Goal: Task Accomplishment & Management: Manage account settings

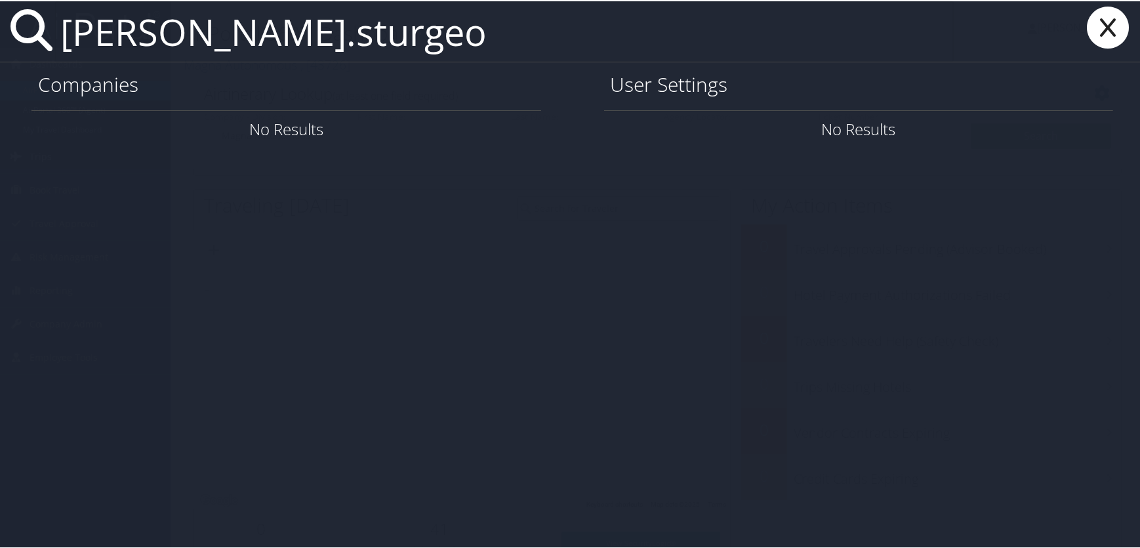
type input "tod.sturgeo"
click at [1094, 33] on icon at bounding box center [1108, 26] width 52 height 42
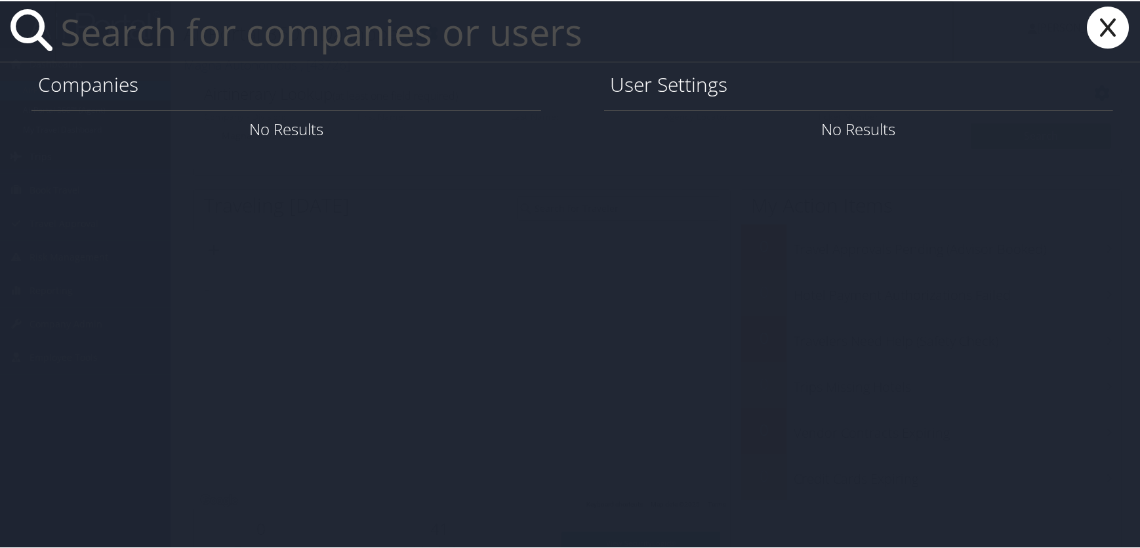
type input "f"
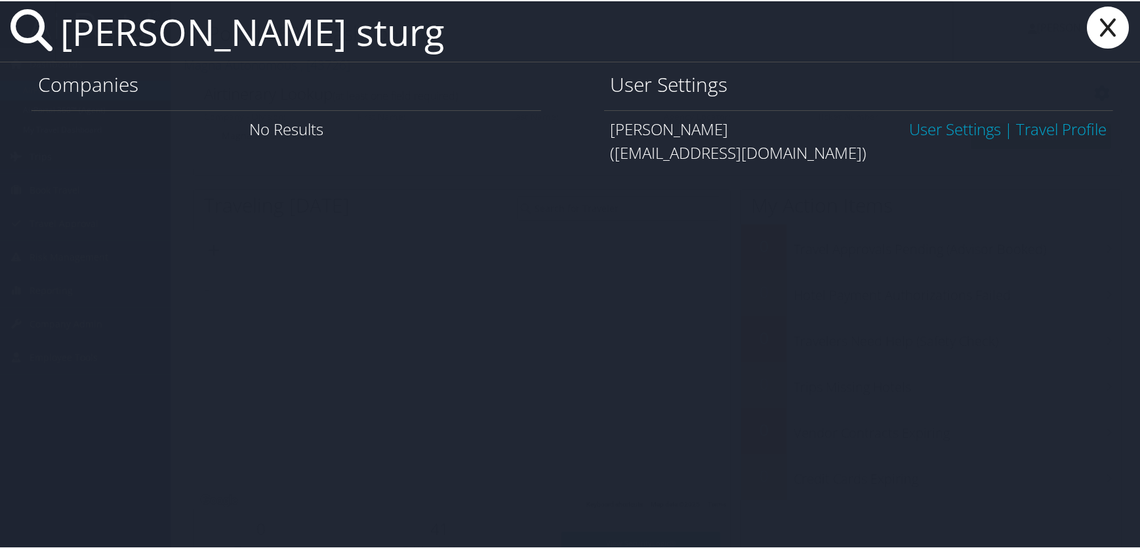
type input "tod sturg"
drag, startPoint x: 946, startPoint y: 129, endPoint x: 870, endPoint y: 117, distance: 76.3
click at [941, 128] on link "User Settings" at bounding box center [955, 128] width 92 height 22
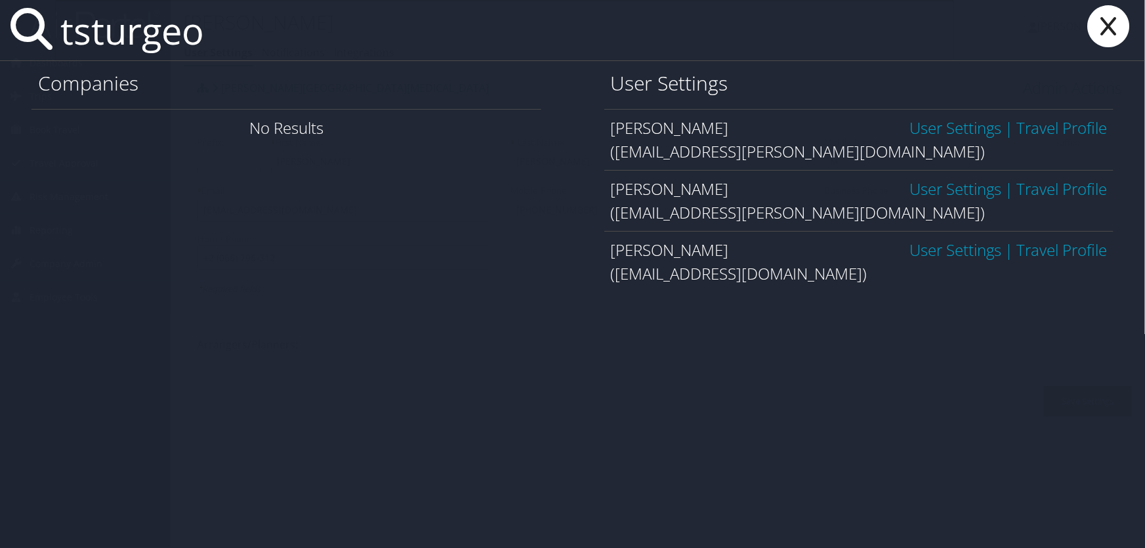
type input "tsturgeo"
click at [924, 251] on link "User Settings" at bounding box center [955, 250] width 92 height 22
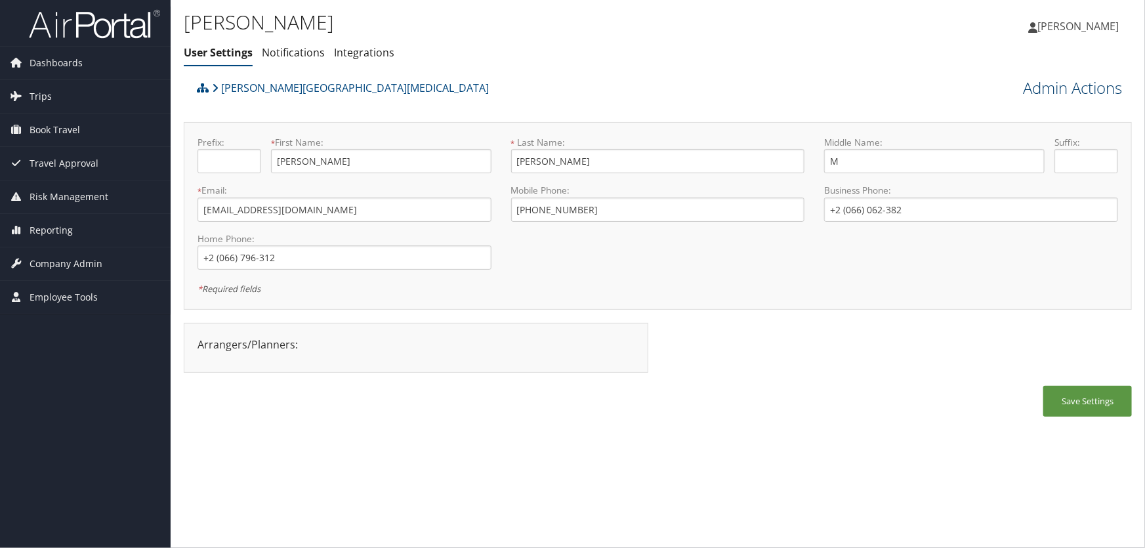
click at [1038, 87] on link "Admin Actions" at bounding box center [1072, 88] width 99 height 22
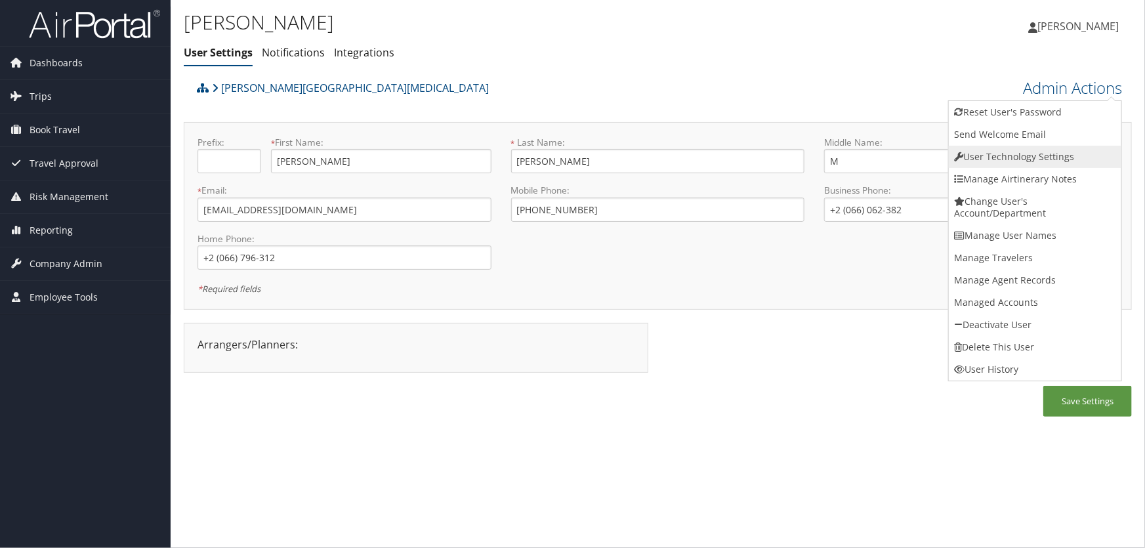
click at [1019, 161] on link "User Technology Settings" at bounding box center [1034, 157] width 172 height 22
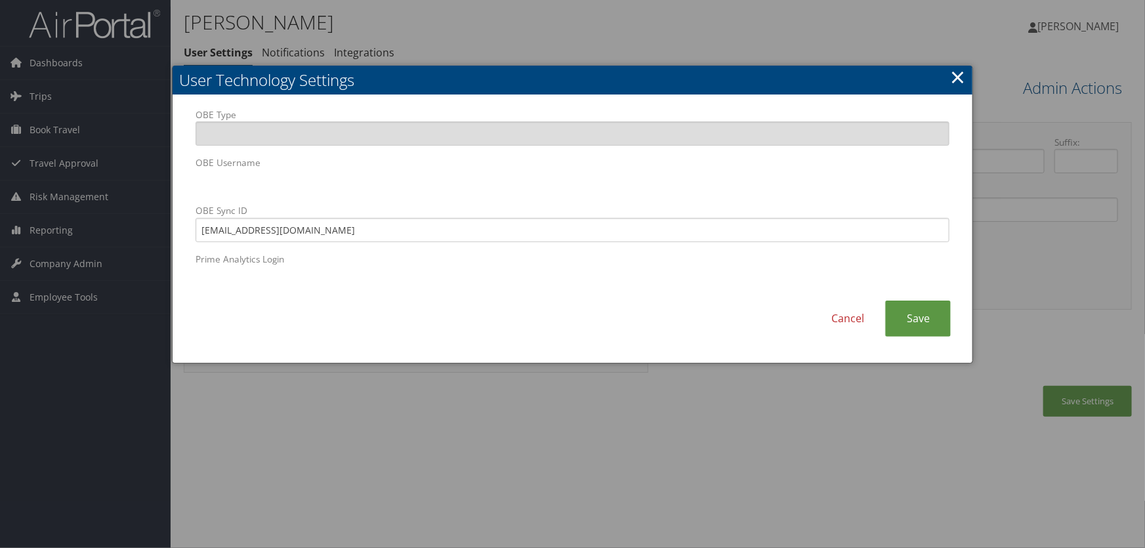
click at [140, 182] on body "Menu Dashboards ► AirPortal 360™ (Manager) AirPortal 360™ (Agent) My Travel Das…" at bounding box center [572, 274] width 1145 height 548
click at [446, 227] on input "tsturgeo@seattlecca.org" at bounding box center [572, 230] width 754 height 24
drag, startPoint x: 209, startPoint y: 216, endPoint x: 127, endPoint y: 211, distance: 81.5
click at [128, 211] on body "Menu Dashboards ► AirPortal 360™ (Manager) AirPortal 360™ (Agent) My Travel Das…" at bounding box center [572, 274] width 1145 height 548
type input "tsturgeo@fredhutch.org"
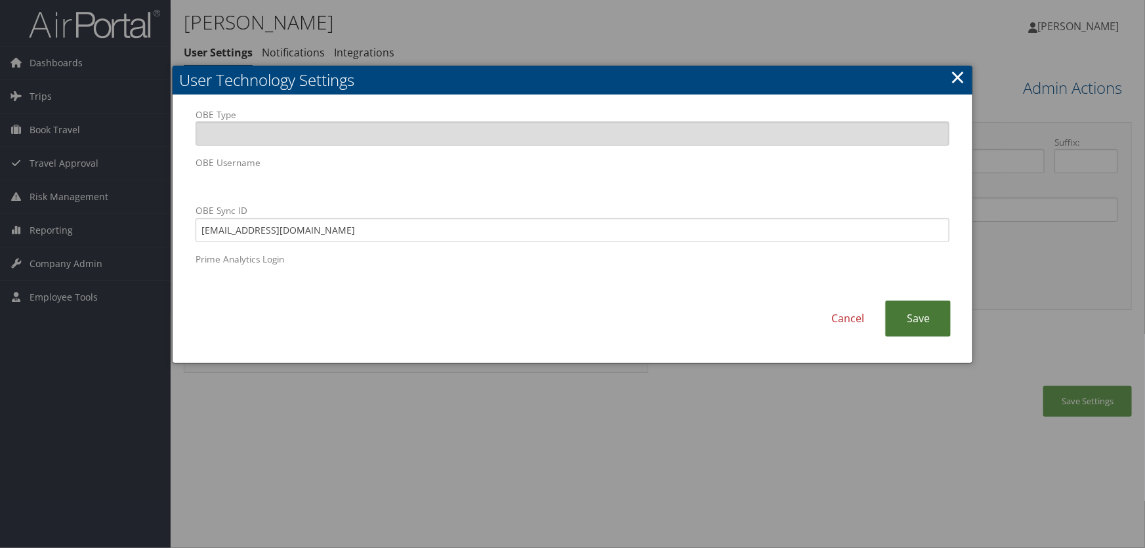
click at [901, 314] on link "Save" at bounding box center [918, 318] width 66 height 36
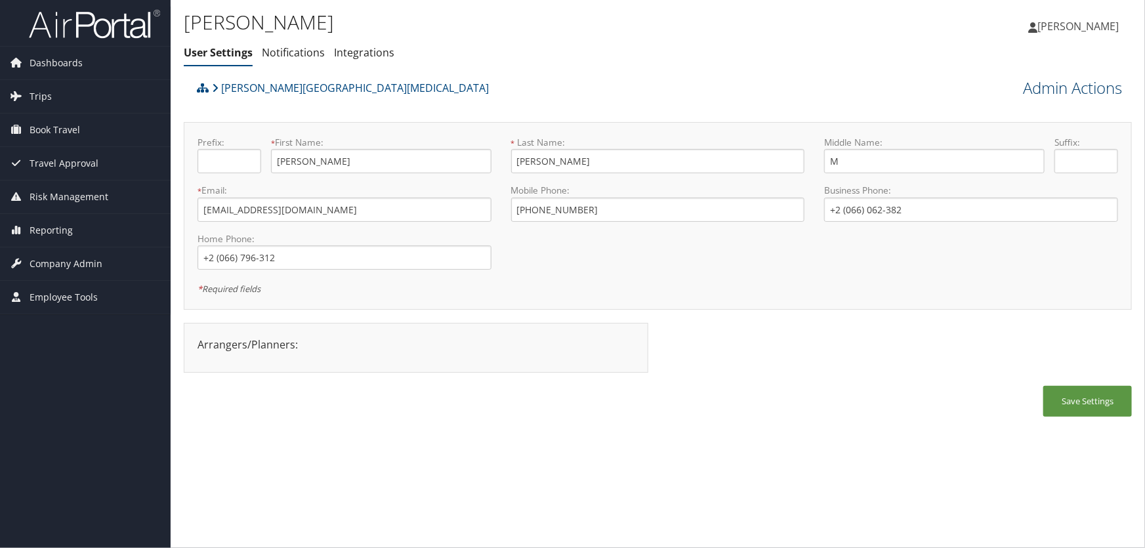
click at [1036, 91] on link "Admin Actions" at bounding box center [1072, 88] width 99 height 22
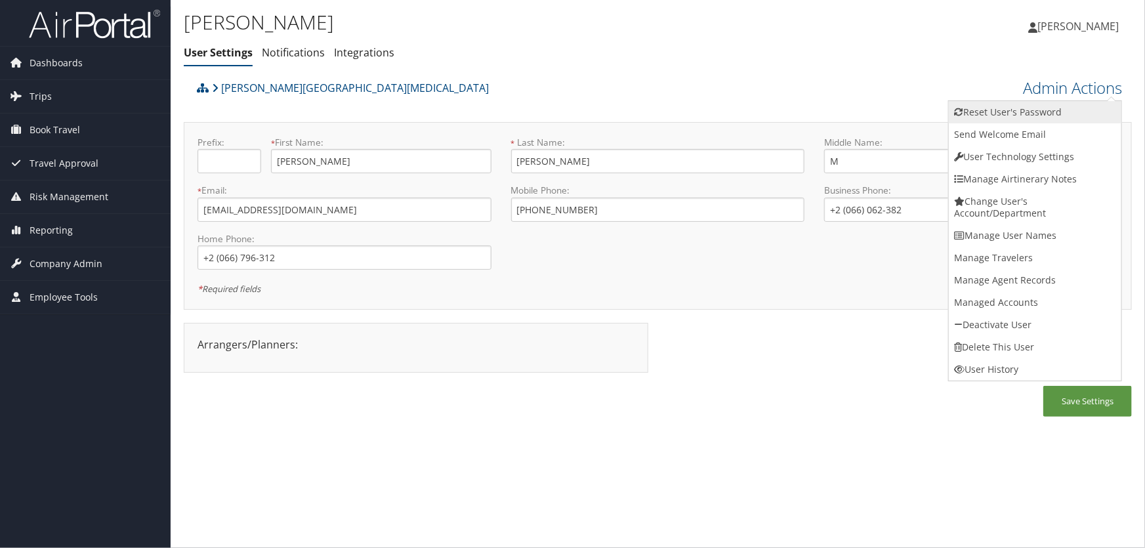
click at [1016, 108] on link "Reset User's Password" at bounding box center [1034, 112] width 172 height 22
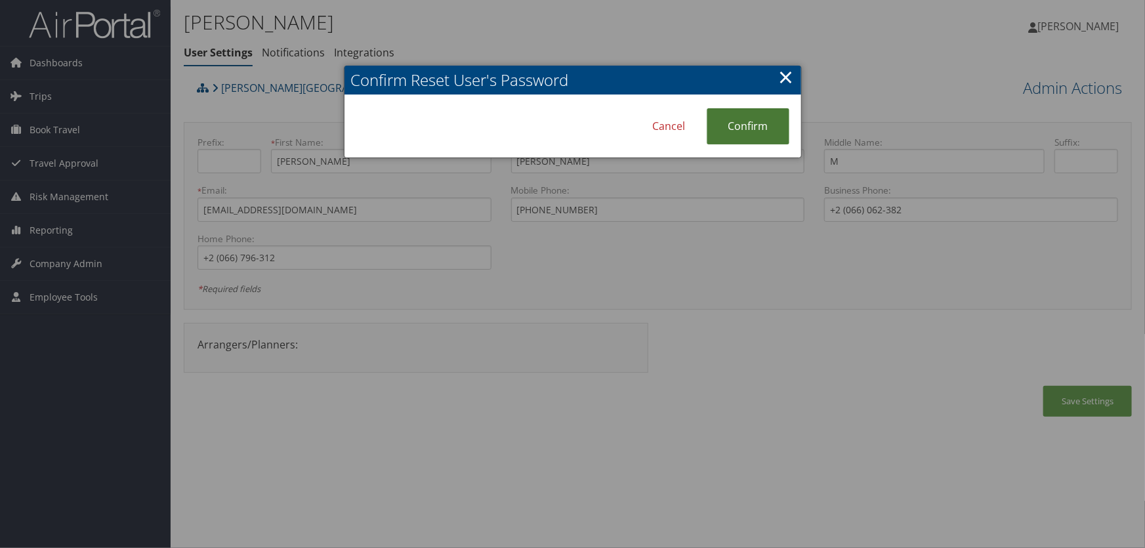
click at [750, 127] on link "Confirm" at bounding box center [747, 126] width 83 height 36
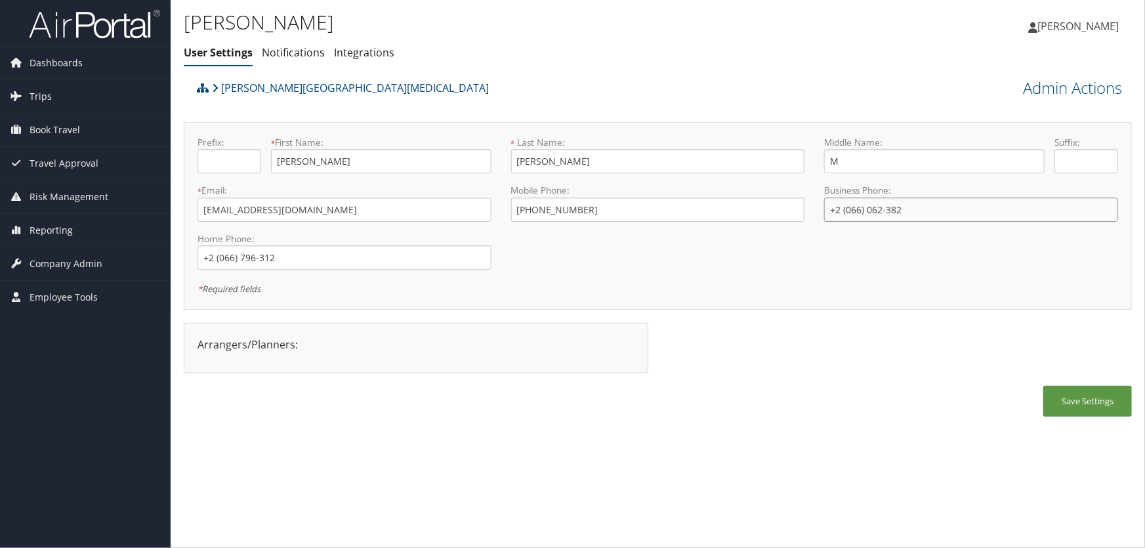
click at [886, 211] on input "+2 (066) 062-382" at bounding box center [971, 209] width 294 height 24
type input "+1 (206) 606-2382"
click at [288, 258] on input "+2 (066) 796-312" at bounding box center [344, 257] width 294 height 24
type input "+1 (206) 679-6312"
click at [1072, 405] on button "Save Settings" at bounding box center [1087, 401] width 89 height 31
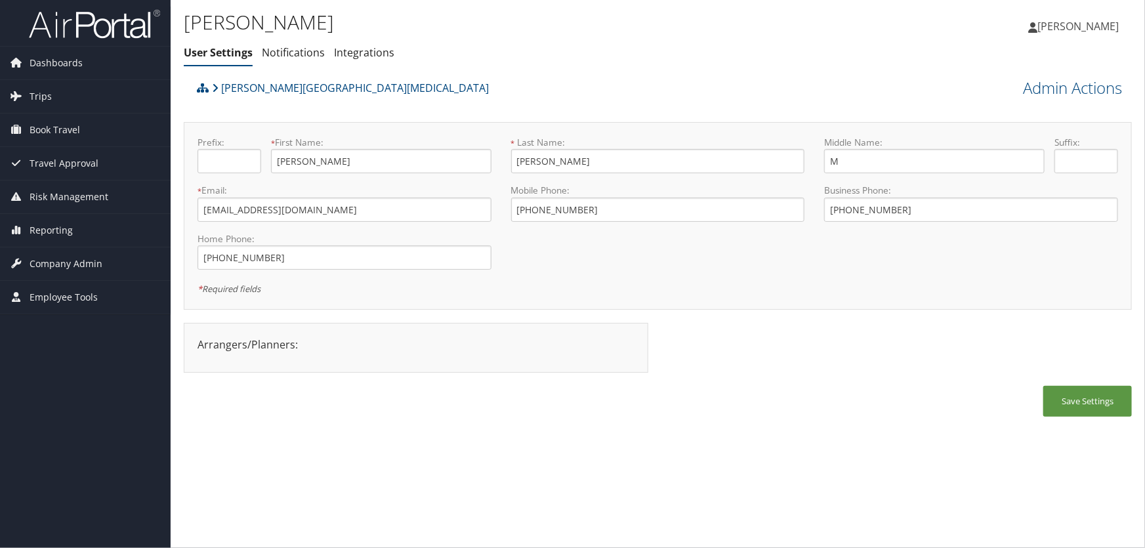
click at [501, 39] on div "Tod Sturgeon User Settings Notifications Integrations User Settings Notificatio…" at bounding box center [500, 37] width 632 height 56
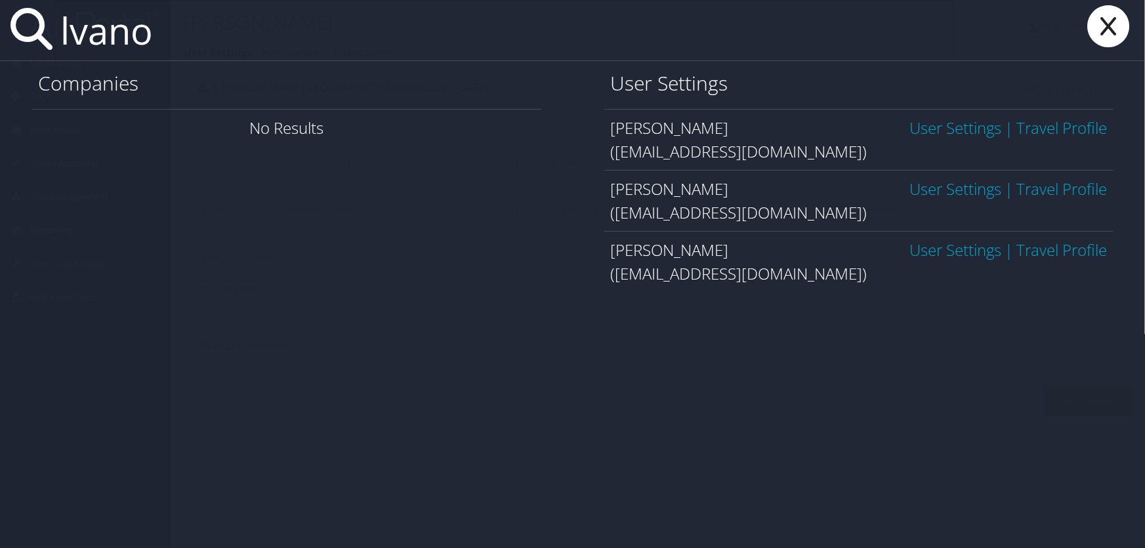
type input "lvano"
click at [925, 251] on link "User Settings" at bounding box center [955, 250] width 92 height 22
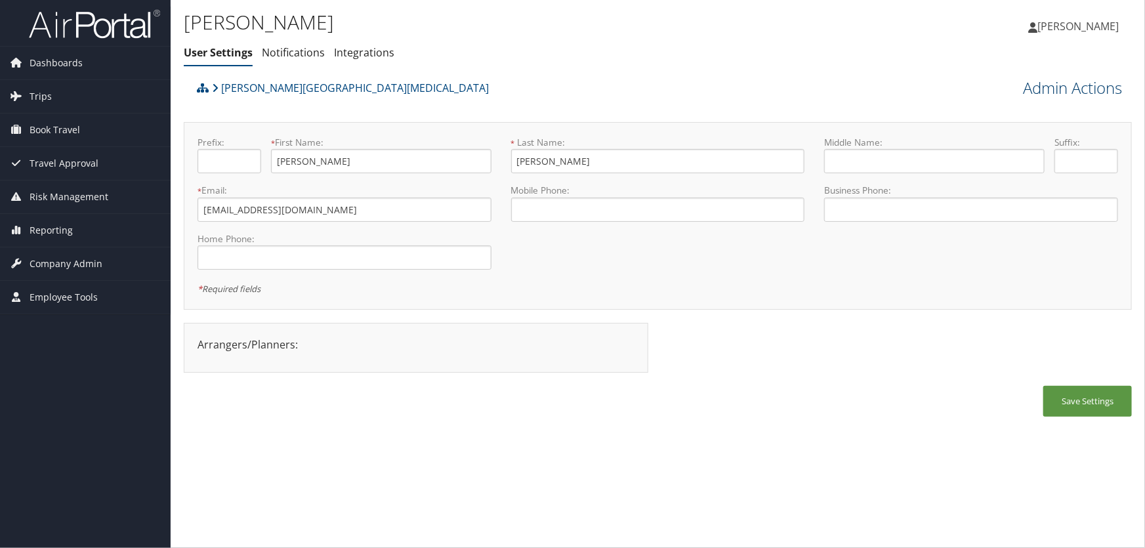
click at [1031, 89] on link "Admin Actions" at bounding box center [1072, 88] width 99 height 22
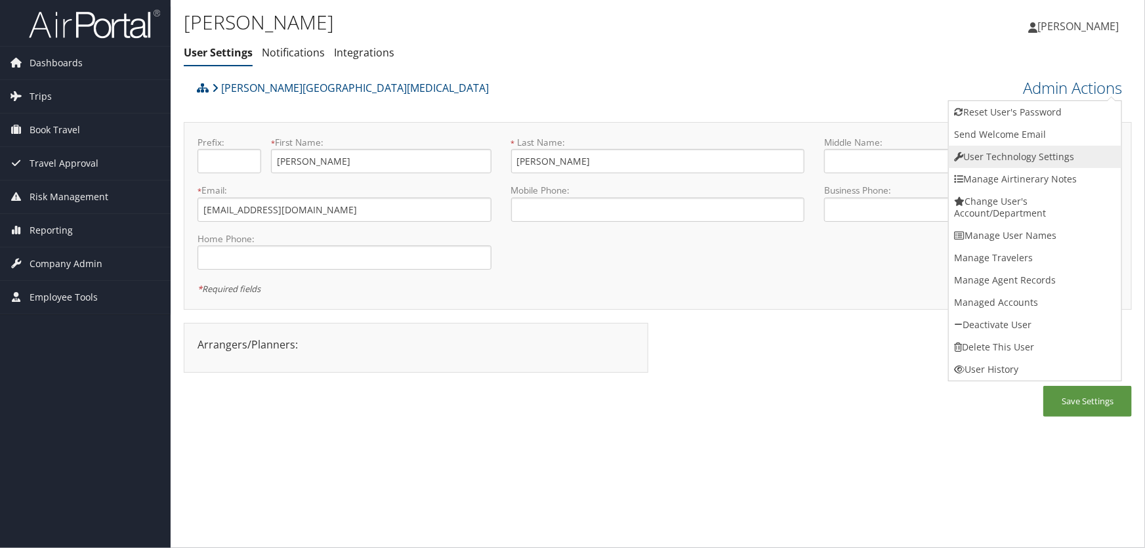
click at [995, 151] on link "User Technology Settings" at bounding box center [1034, 157] width 172 height 22
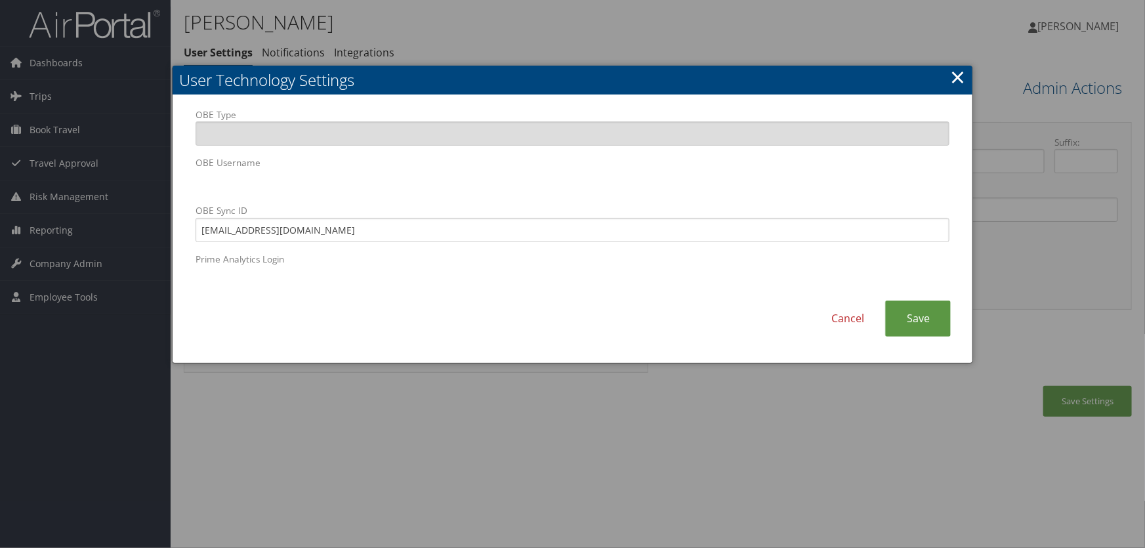
click at [748, 491] on div at bounding box center [572, 274] width 1145 height 548
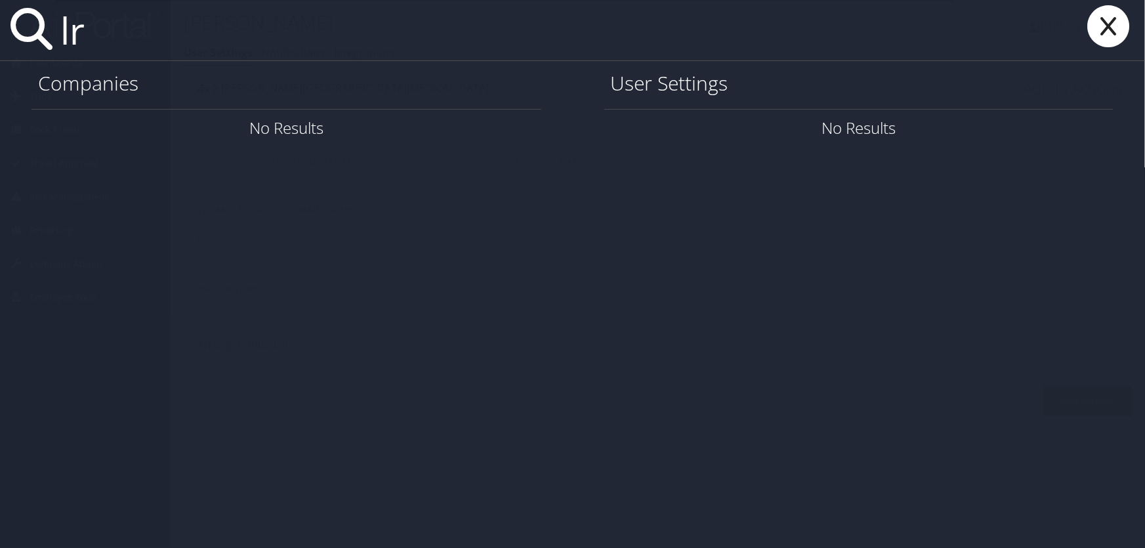
type input "l"
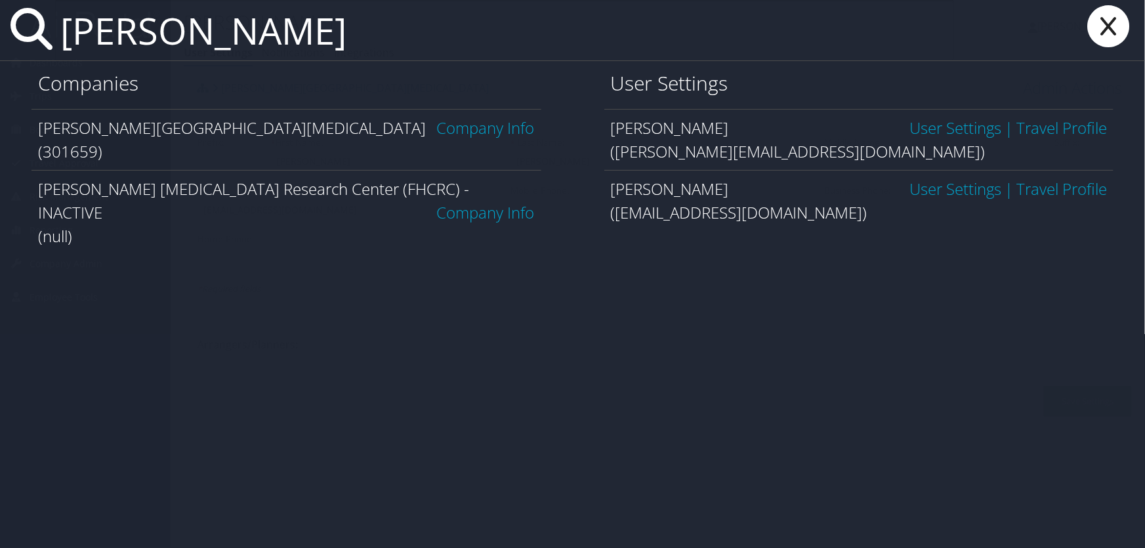
type input "fred hutch"
click at [466, 124] on link "Company Info" at bounding box center [486, 128] width 98 height 22
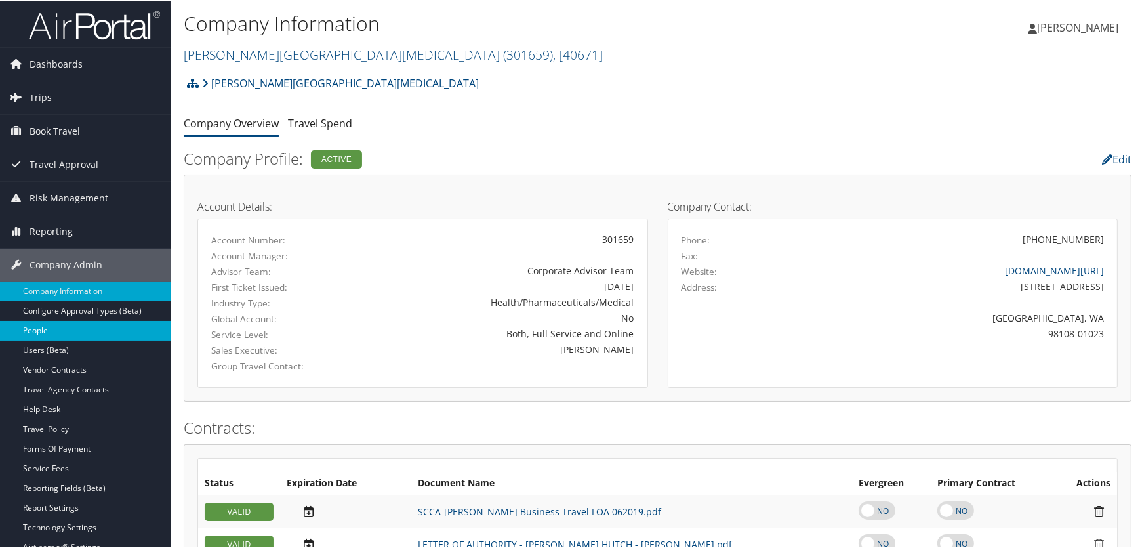
click at [41, 329] on link "People" at bounding box center [85, 329] width 171 height 20
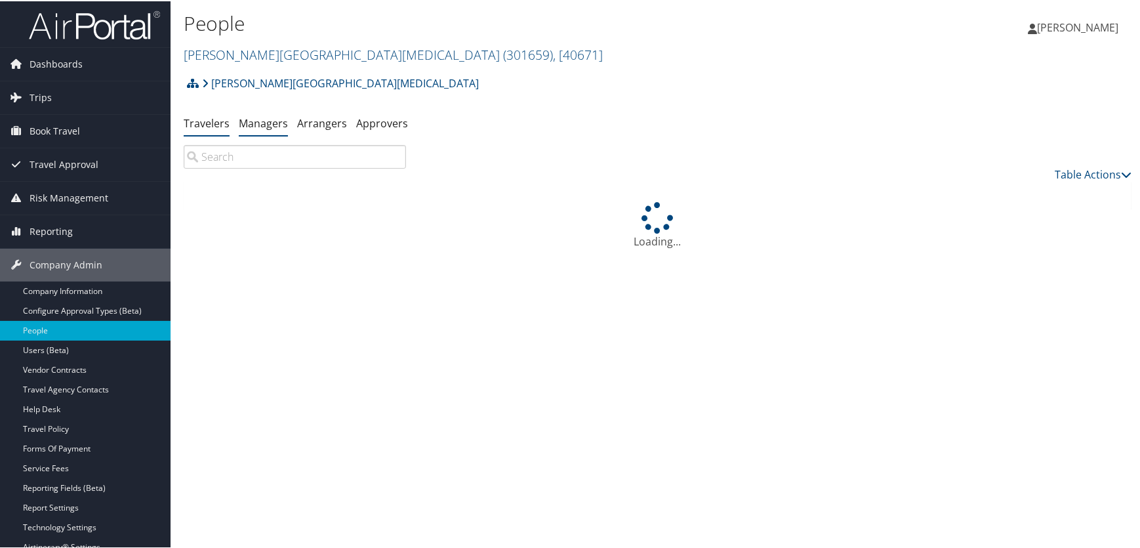
click at [253, 127] on link "Managers" at bounding box center [263, 122] width 49 height 14
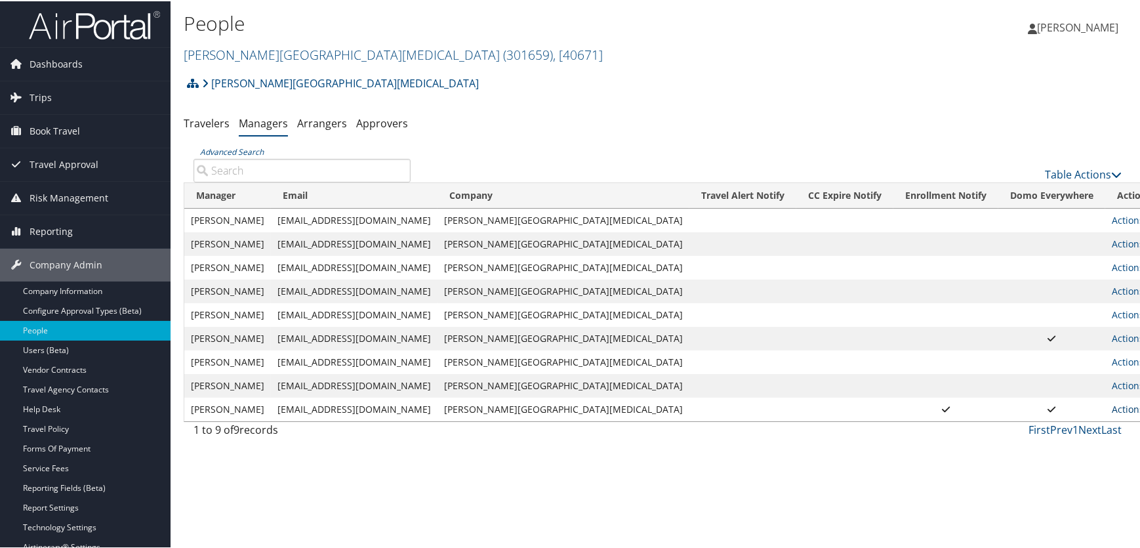
click at [1139, 409] on icon at bounding box center [1148, 407] width 9 height 9
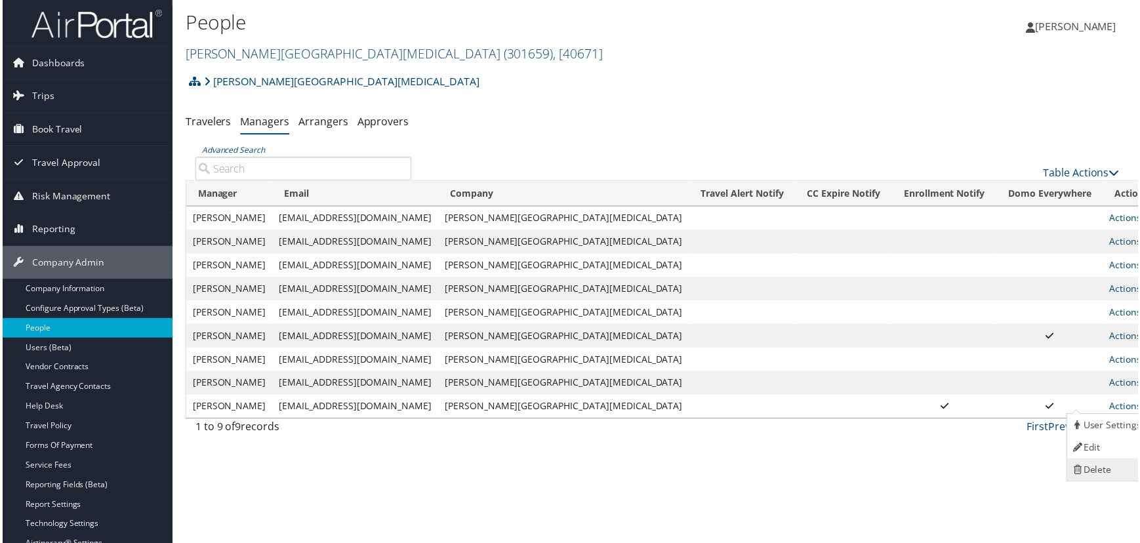
click at [1105, 472] on link "Delete" at bounding box center [1109, 471] width 81 height 22
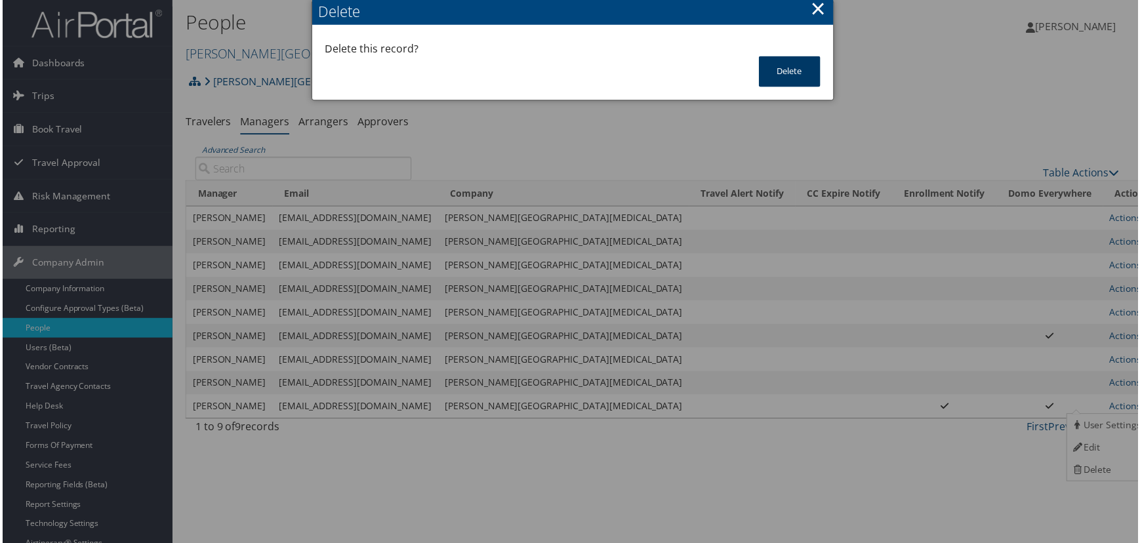
click at [788, 76] on button "Delete" at bounding box center [791, 71] width 62 height 31
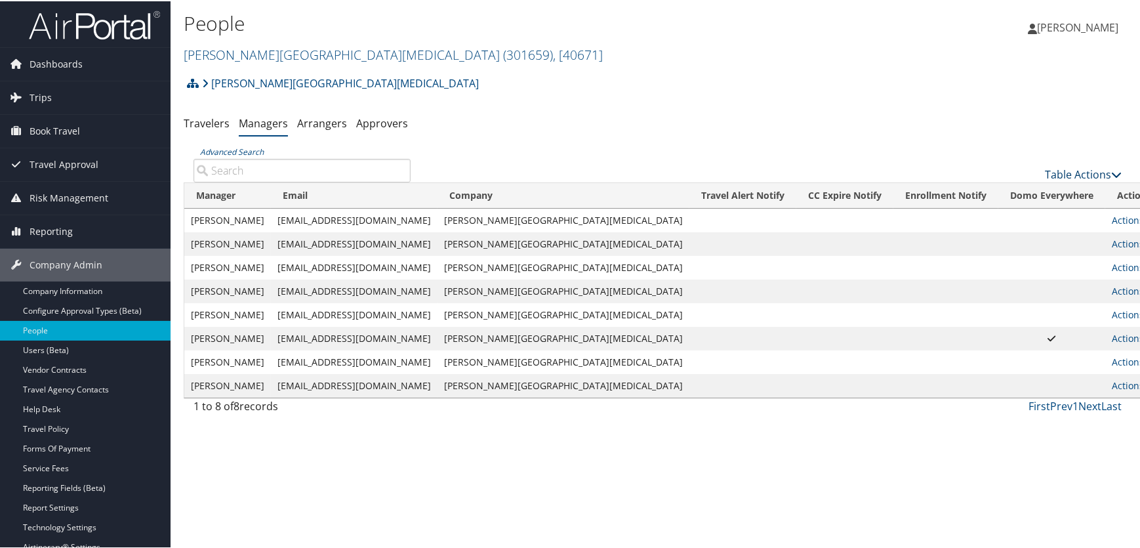
click at [1074, 169] on link "Table Actions" at bounding box center [1083, 173] width 77 height 14
drag, startPoint x: 701, startPoint y: 112, endPoint x: 686, endPoint y: 117, distance: 16.0
click at [697, 113] on div at bounding box center [572, 274] width 1145 height 548
click at [31, 325] on link "People" at bounding box center [85, 329] width 171 height 20
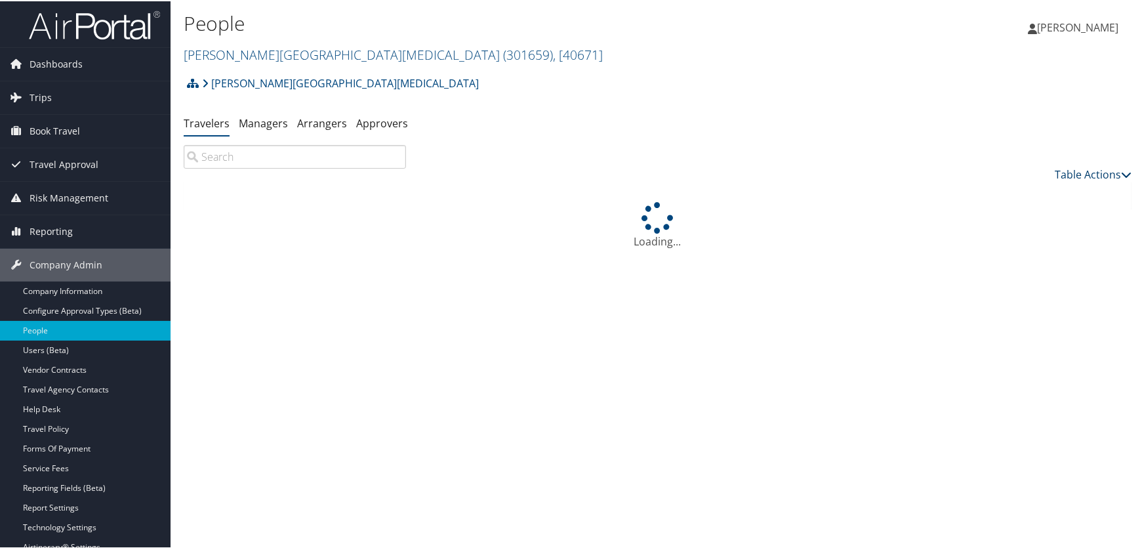
click at [1061, 172] on link "Table Actions" at bounding box center [1093, 173] width 77 height 14
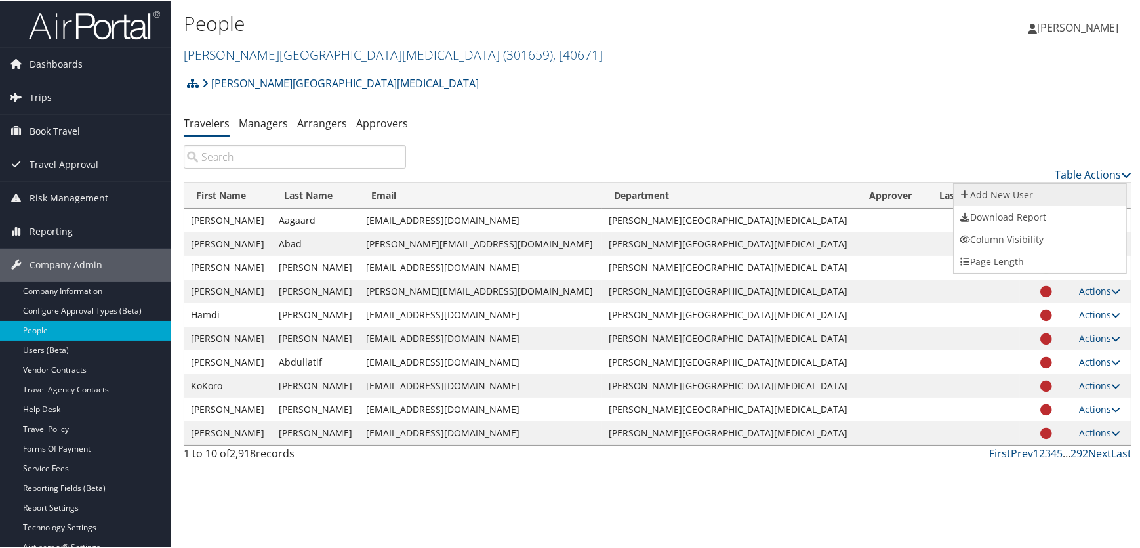
click at [979, 193] on link "Add New User" at bounding box center [1040, 193] width 172 height 22
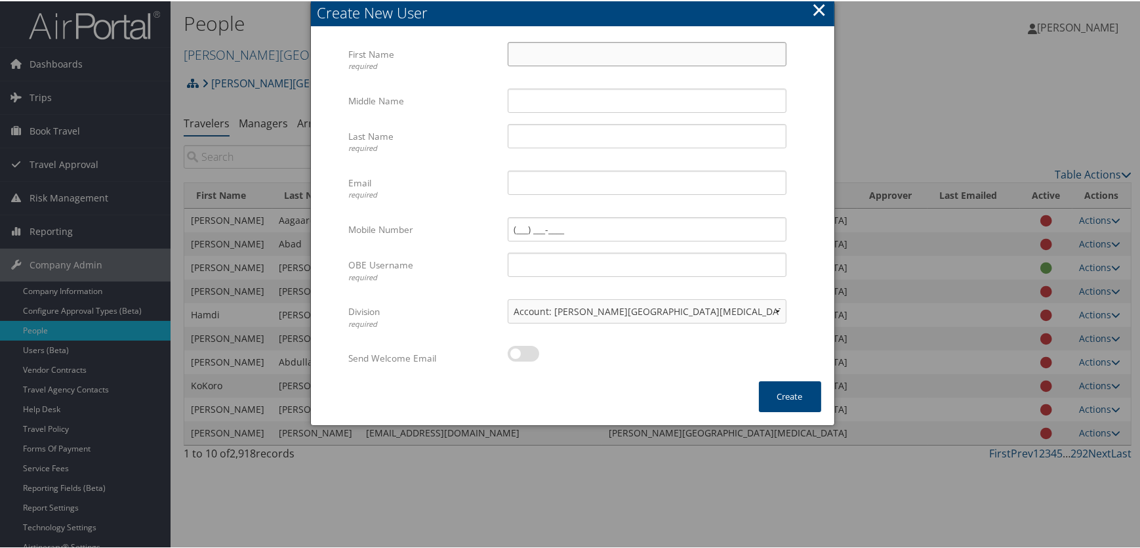
click at [537, 52] on input "First Name required" at bounding box center [647, 53] width 279 height 24
type input "Ashley"
type input "Ostic"
click at [524, 189] on input "Email required" at bounding box center [647, 181] width 279 height 24
type input "[EMAIL_ADDRESS][DOMAIN_NAME]"
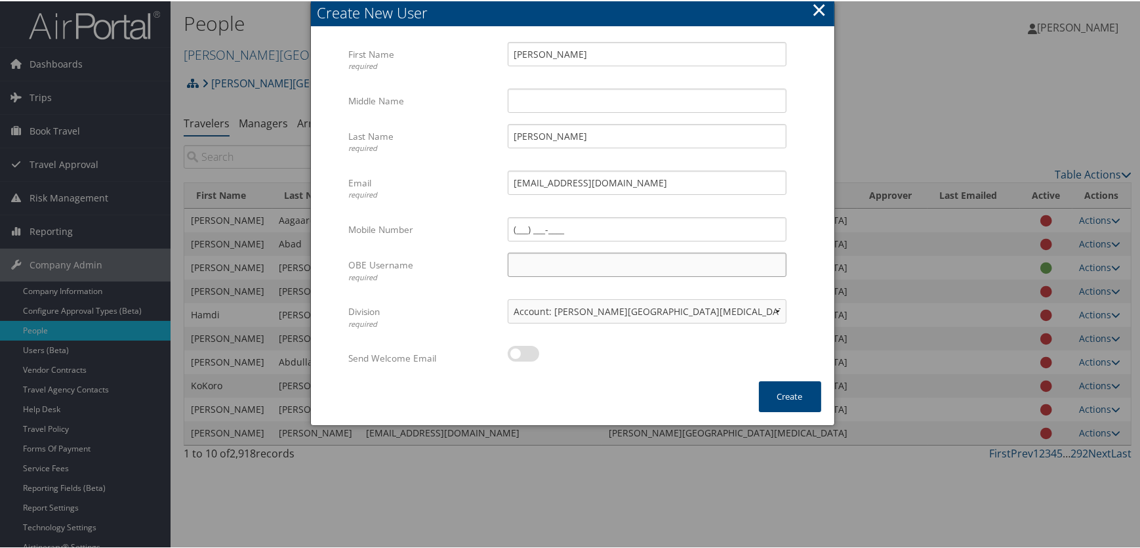
click at [535, 262] on input "OBE Username required" at bounding box center [647, 263] width 279 height 24
type input "[EMAIL_ADDRESS][DOMAIN_NAME]"
click at [526, 346] on label at bounding box center [523, 352] width 31 height 16
click at [523, 350] on input "checkbox" at bounding box center [518, 354] width 9 height 9
checkbox input "true"
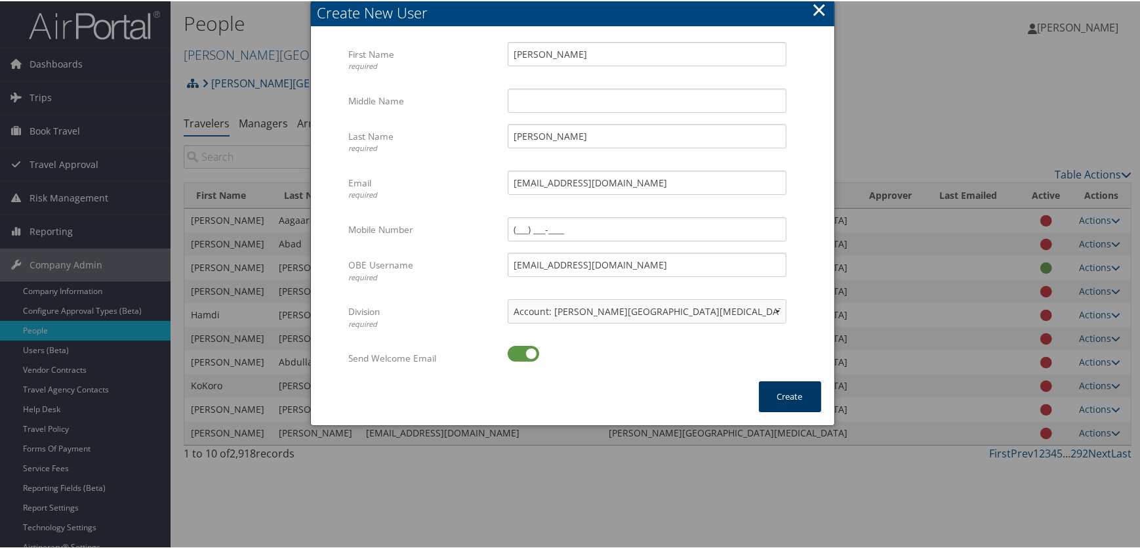
click at [777, 393] on button "Create" at bounding box center [790, 395] width 62 height 31
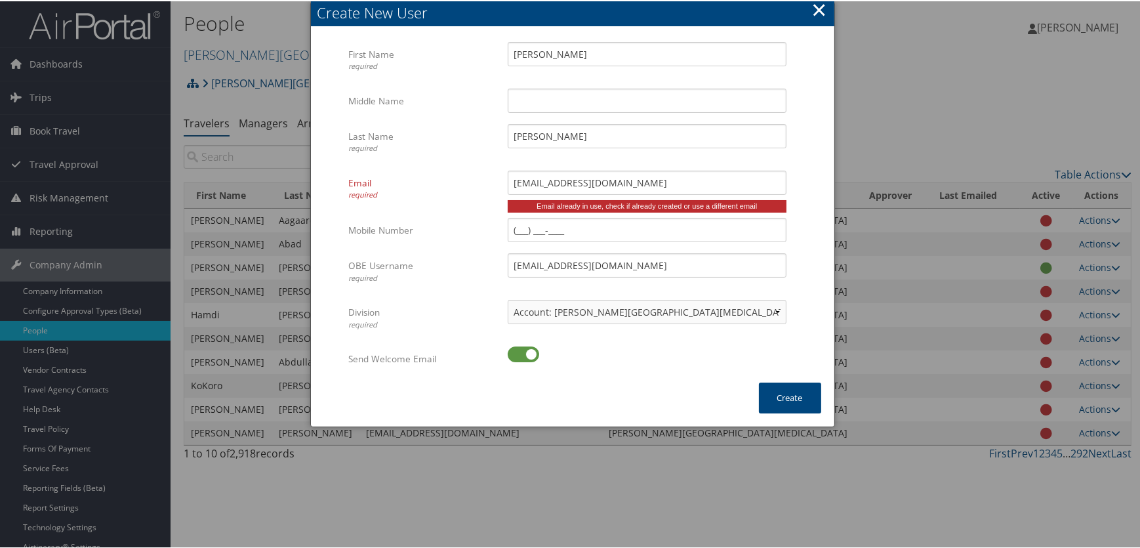
click at [815, 2] on button "×" at bounding box center [818, 8] width 15 height 26
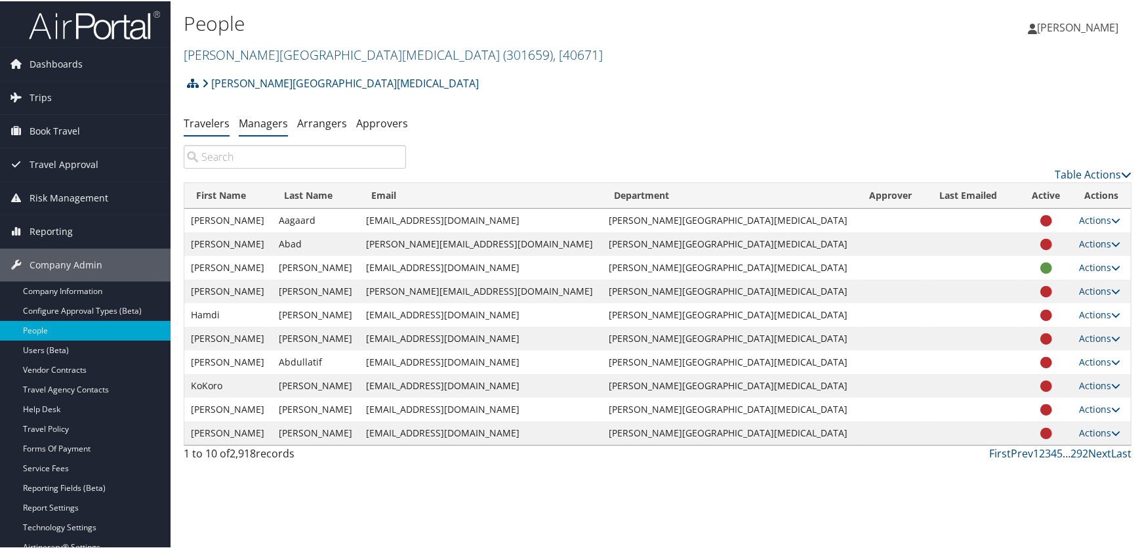
click at [263, 124] on link "Managers" at bounding box center [263, 122] width 49 height 14
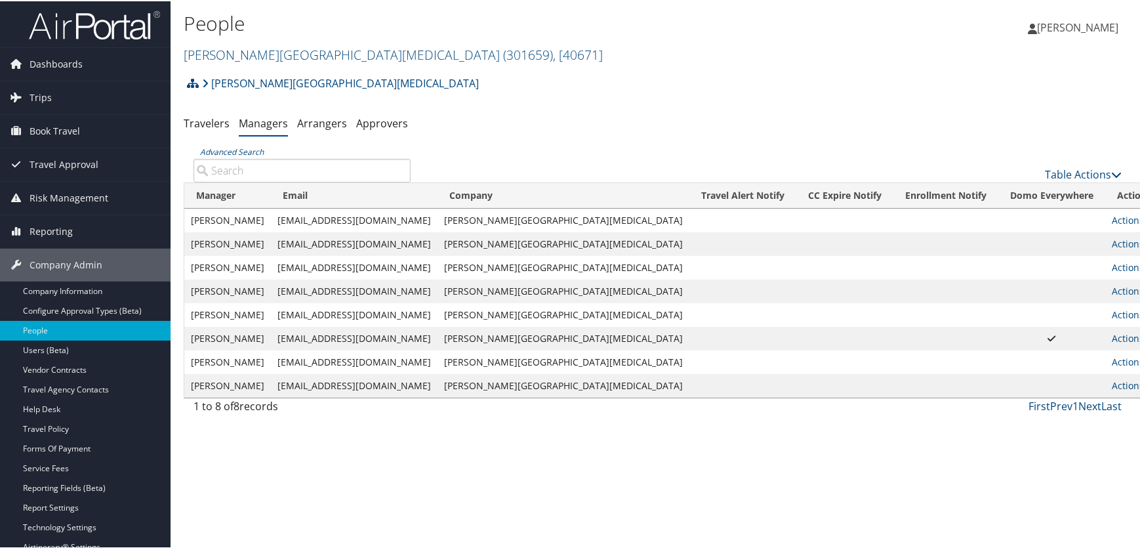
click at [1105, 182] on th "Actions" at bounding box center [1134, 195] width 58 height 26
click at [1064, 172] on link "Table Actions" at bounding box center [1083, 173] width 77 height 14
click at [1003, 193] on link "Add New Travel Manager" at bounding box center [1040, 193] width 172 height 22
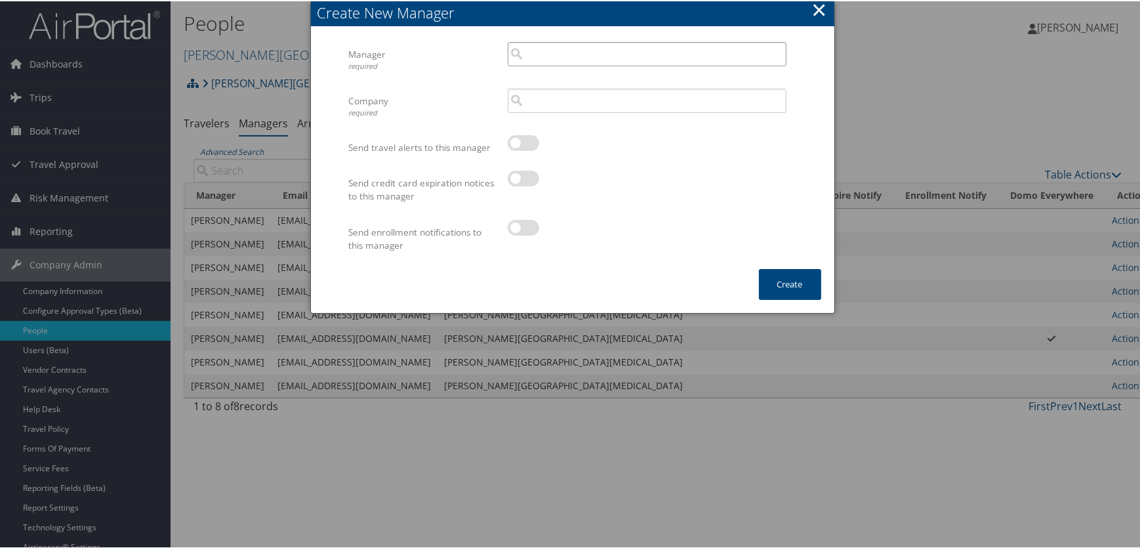
click at [541, 48] on input "search" at bounding box center [647, 53] width 279 height 24
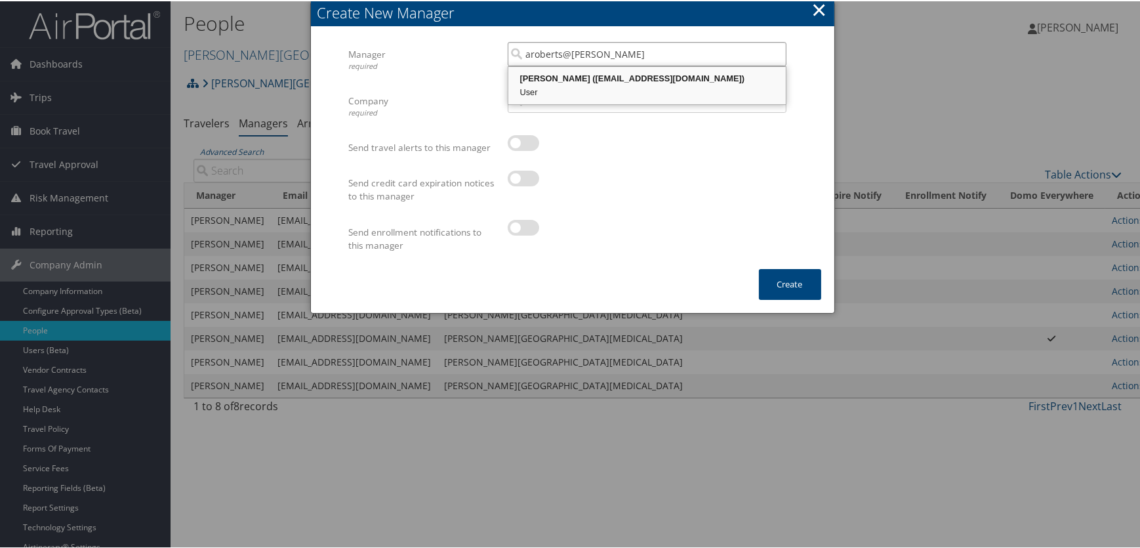
click at [596, 76] on div "Ashley Ostic (aroberts@fredhutch.org)" at bounding box center [647, 77] width 274 height 13
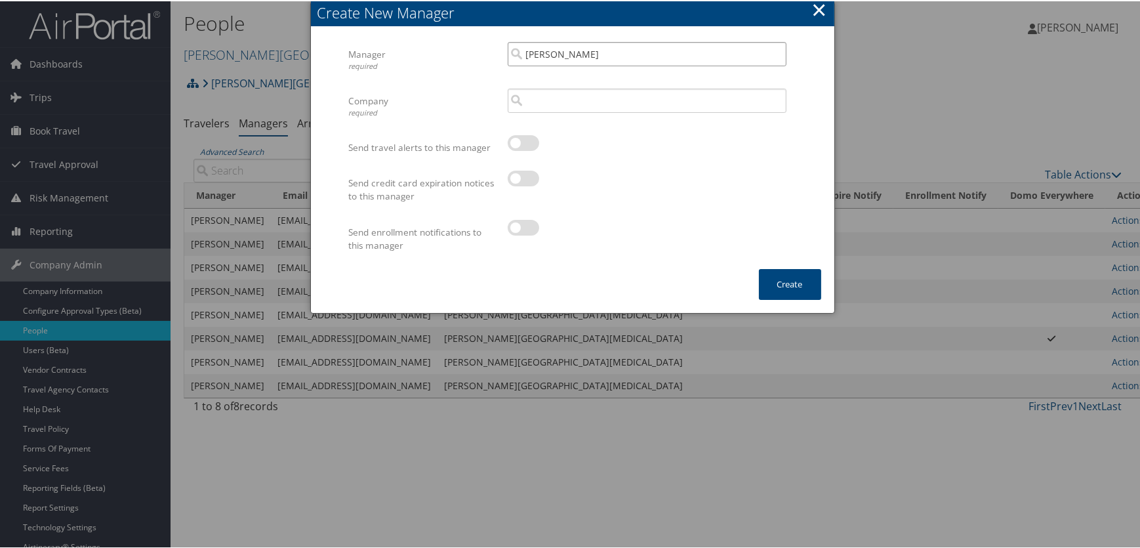
type input "[PERSON_NAME]"
click at [557, 102] on input "search" at bounding box center [647, 99] width 279 height 24
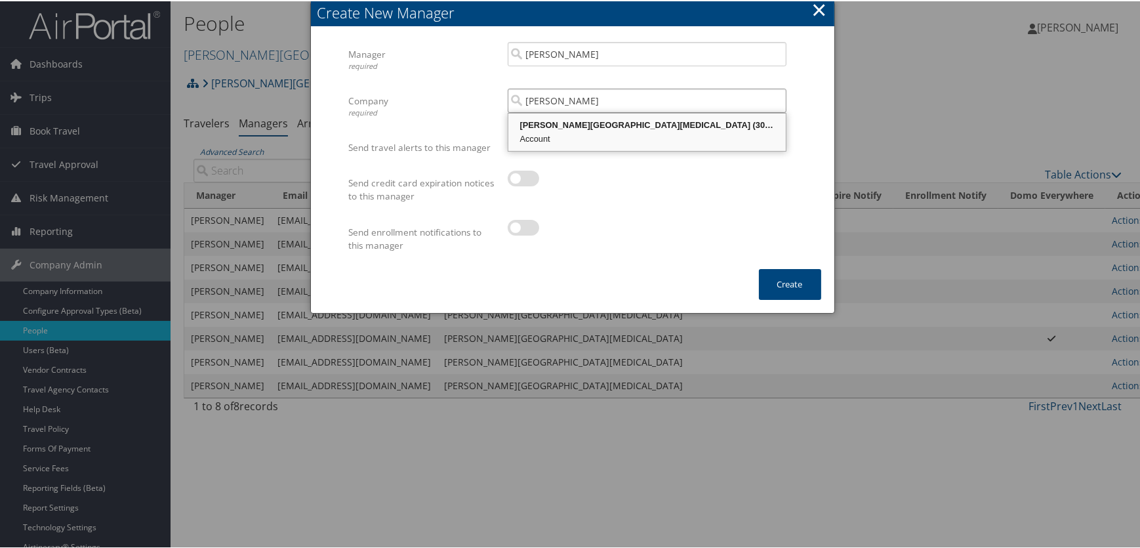
click at [573, 124] on div "Fred Hutchinson Cancer Center (301659)" at bounding box center [647, 123] width 274 height 13
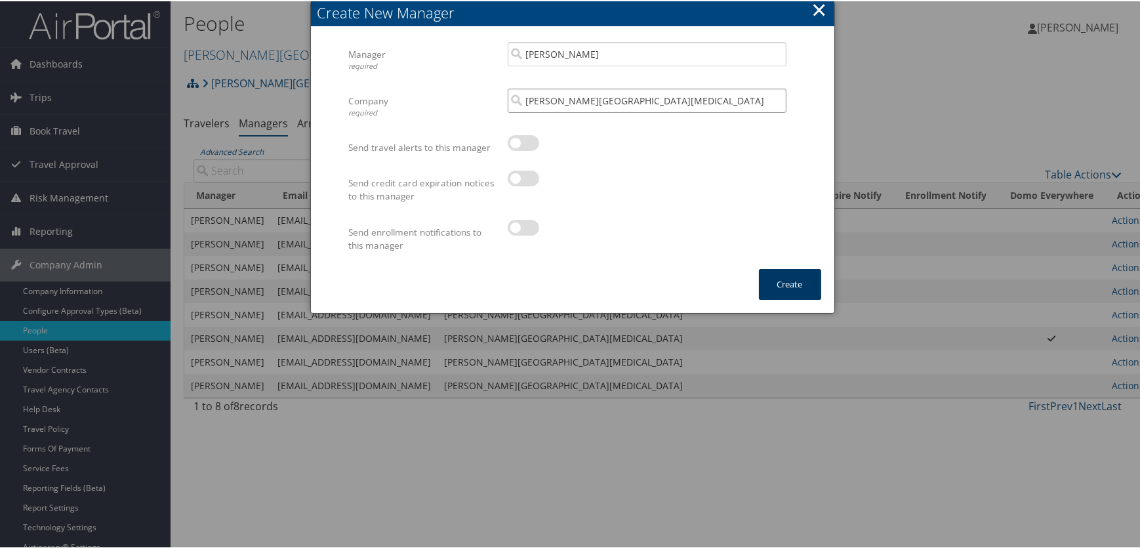
type input "[PERSON_NAME][GEOGRAPHIC_DATA][MEDICAL_DATA]"
click at [783, 278] on button "Create" at bounding box center [790, 283] width 62 height 31
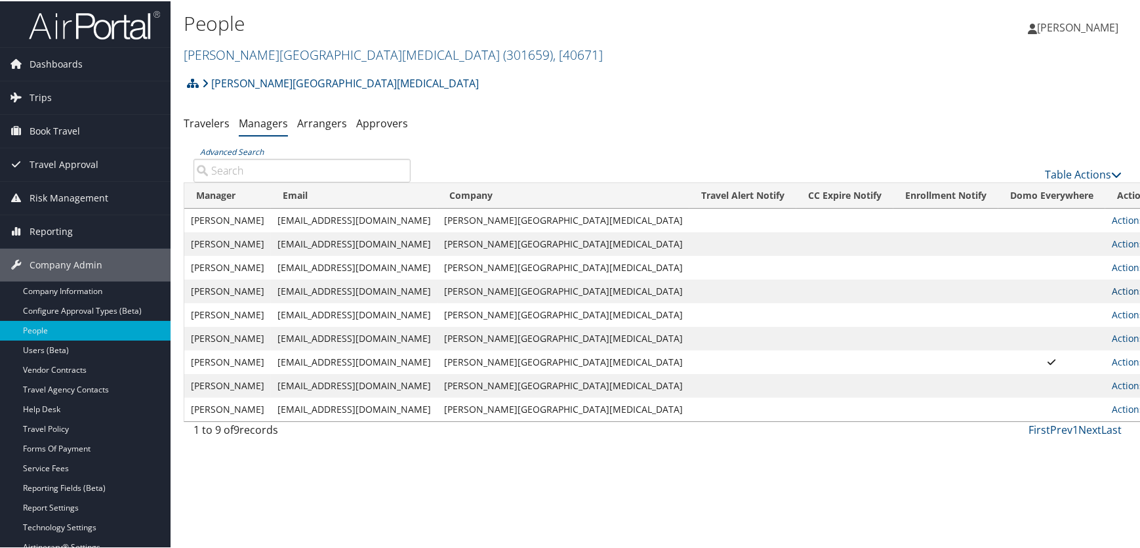
click at [1112, 289] on link "Actions" at bounding box center [1132, 289] width 41 height 12
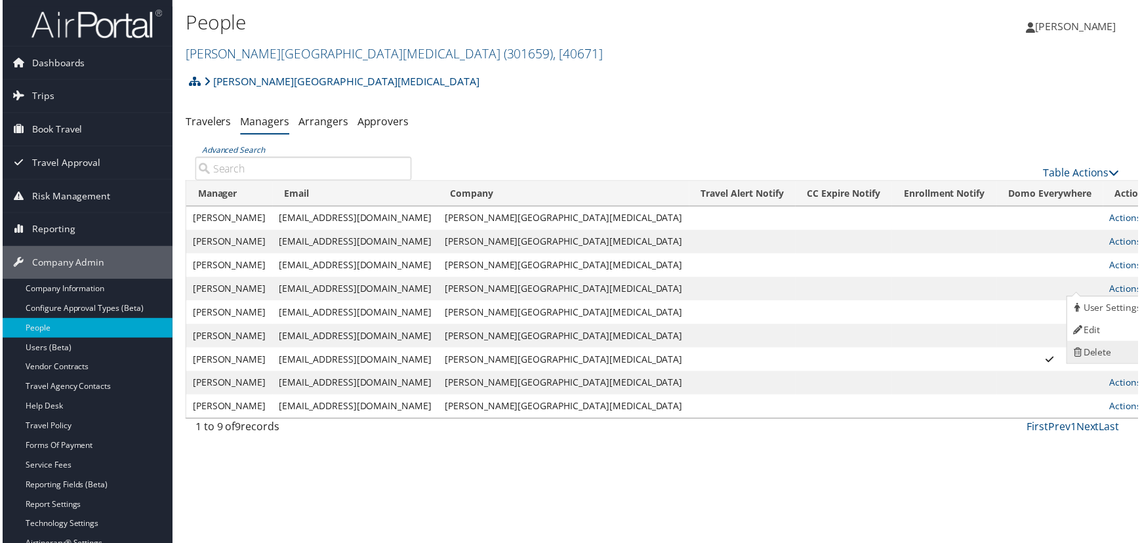
click at [1097, 352] on link "Delete" at bounding box center [1109, 353] width 81 height 22
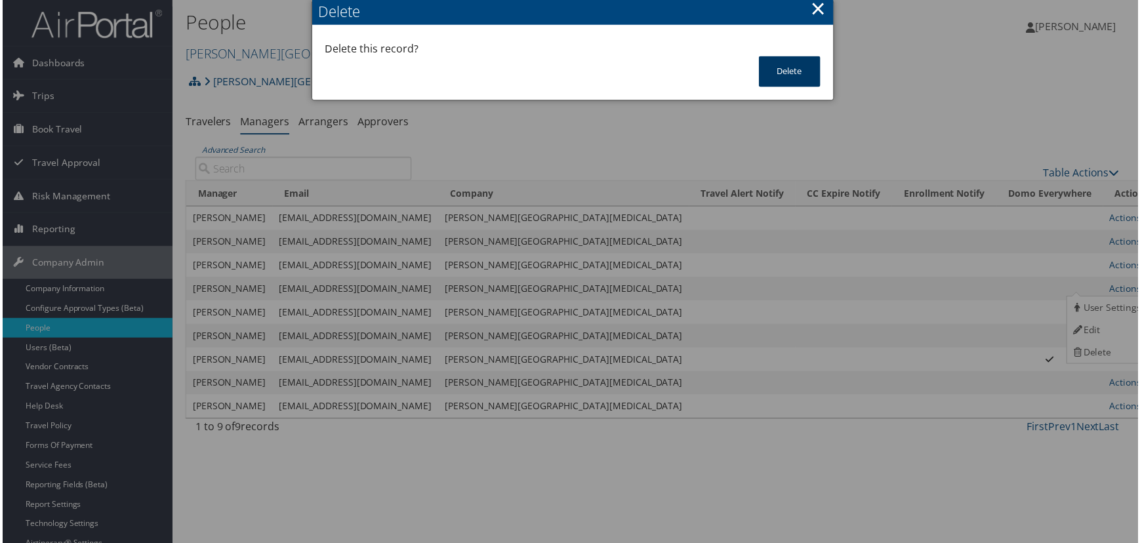
click at [760, 71] on button "Delete" at bounding box center [791, 71] width 62 height 31
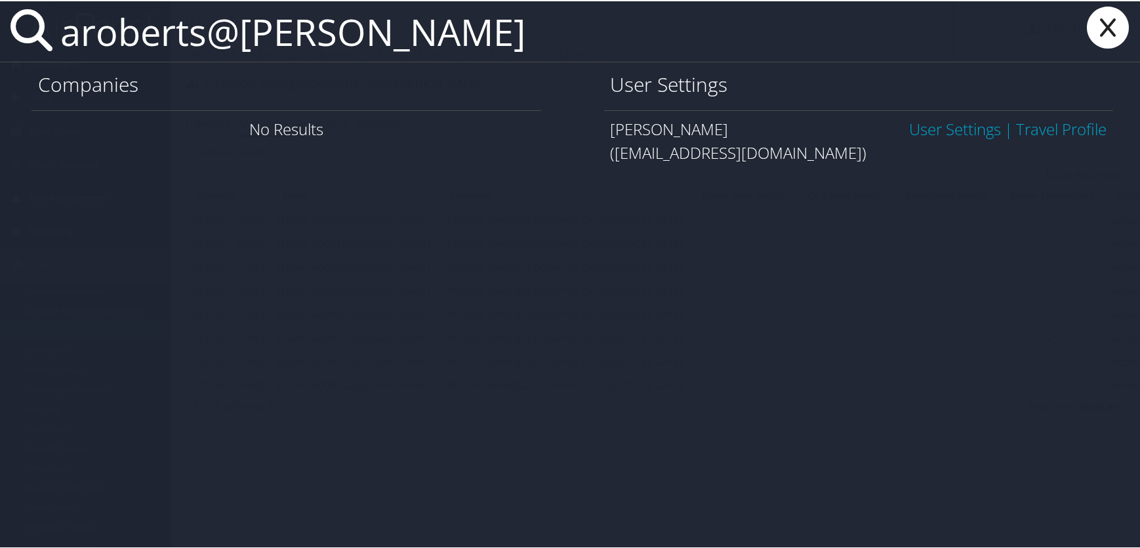
type input "aroberts@fred"
click at [923, 131] on link "User Settings" at bounding box center [955, 128] width 92 height 22
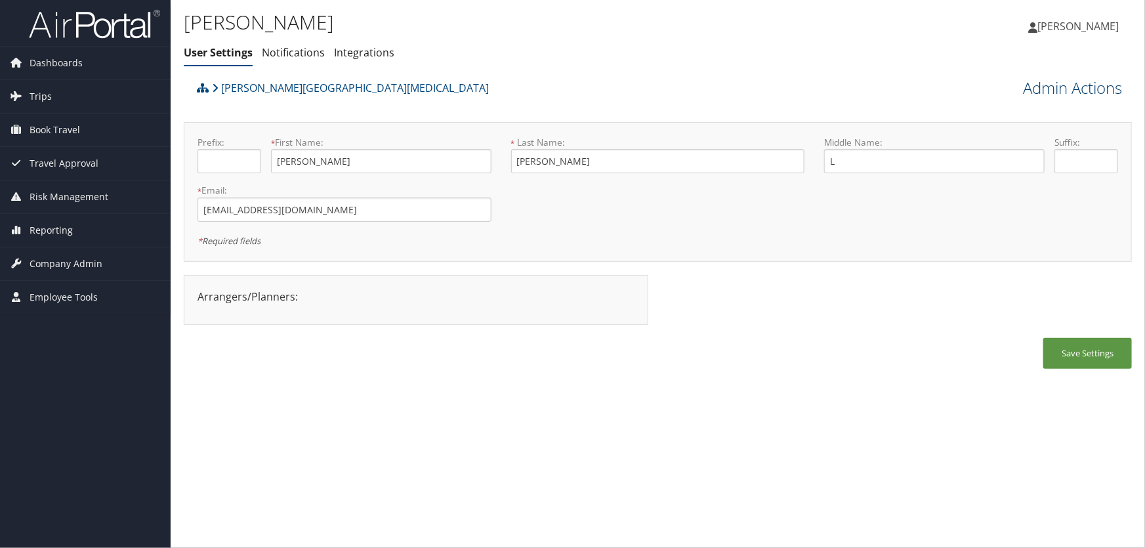
click at [1044, 89] on link "Admin Actions" at bounding box center [1072, 88] width 99 height 22
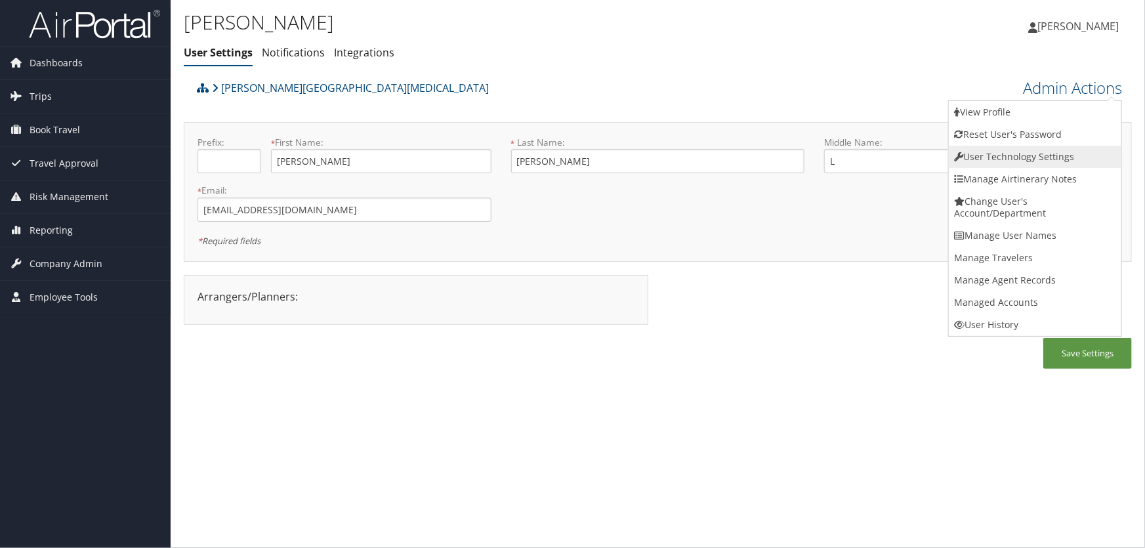
click at [1007, 155] on link "User Technology Settings" at bounding box center [1034, 157] width 172 height 22
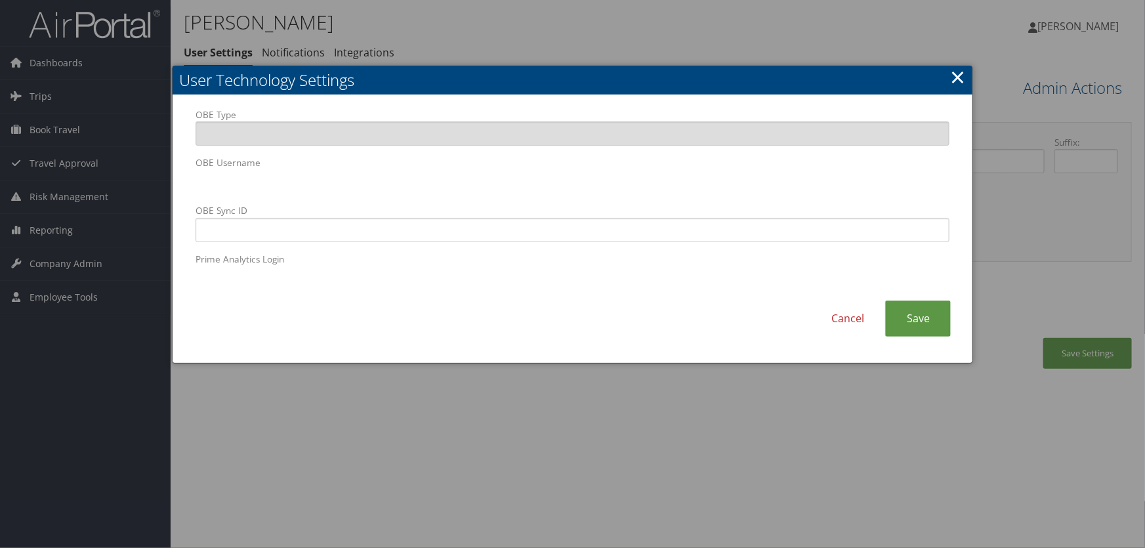
click at [0, 182] on body "Menu Dashboards ► AirPortal 360™ (Manager) AirPortal 360™ (Agent) My Travel Das…" at bounding box center [572, 274] width 1145 height 548
click at [145, 181] on body "Menu Dashboards ► AirPortal 360™ (Manager) AirPortal 360™ (Agent) My Travel Das…" at bounding box center [572, 274] width 1145 height 548
click at [420, 230] on input "OBE Sync ID" at bounding box center [572, 230] width 754 height 24
paste input "[EMAIL_ADDRESS][DOMAIN_NAME]"
type input "[EMAIL_ADDRESS][DOMAIN_NAME]"
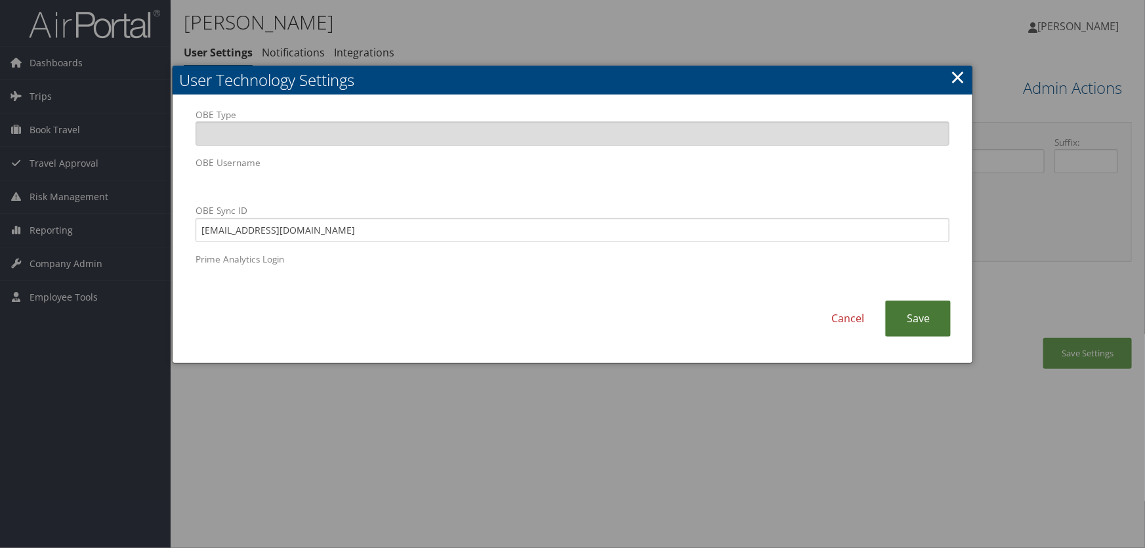
click at [910, 312] on link "Save" at bounding box center [918, 318] width 66 height 36
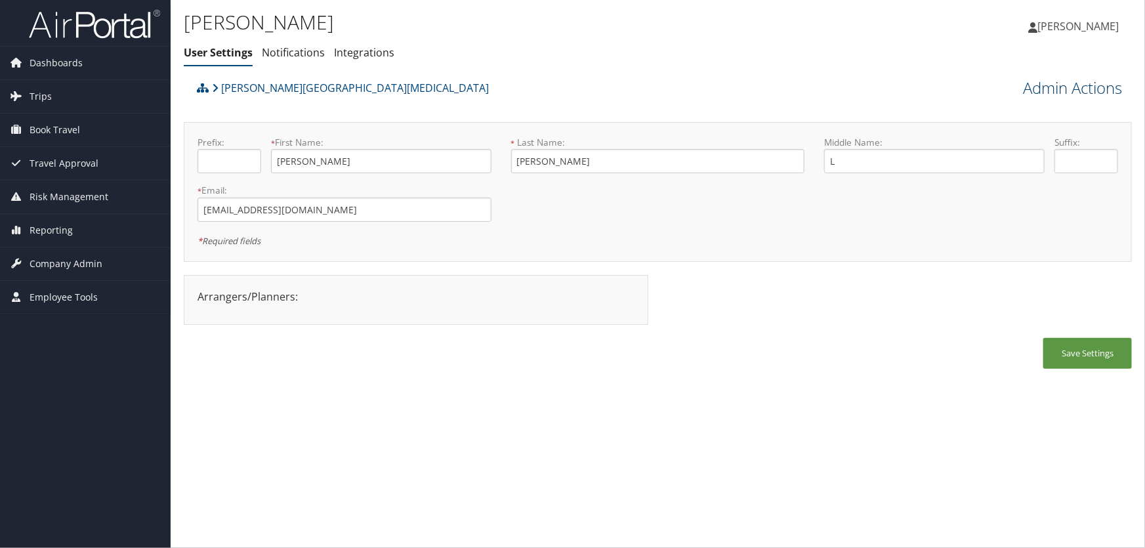
click at [1047, 86] on link "Admin Actions" at bounding box center [1072, 88] width 99 height 22
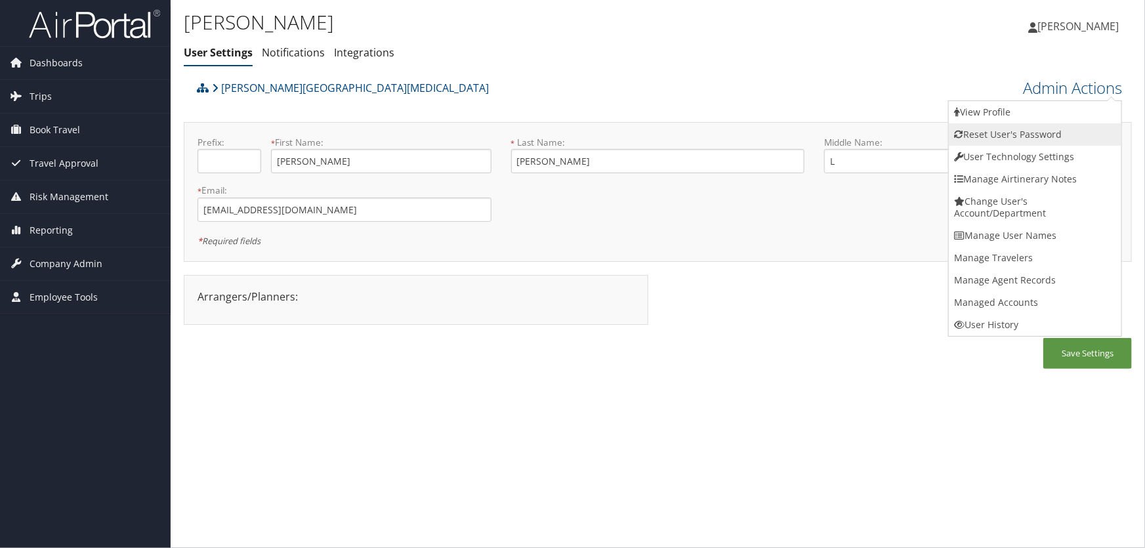
click at [994, 131] on link "Reset User's Password" at bounding box center [1034, 134] width 172 height 22
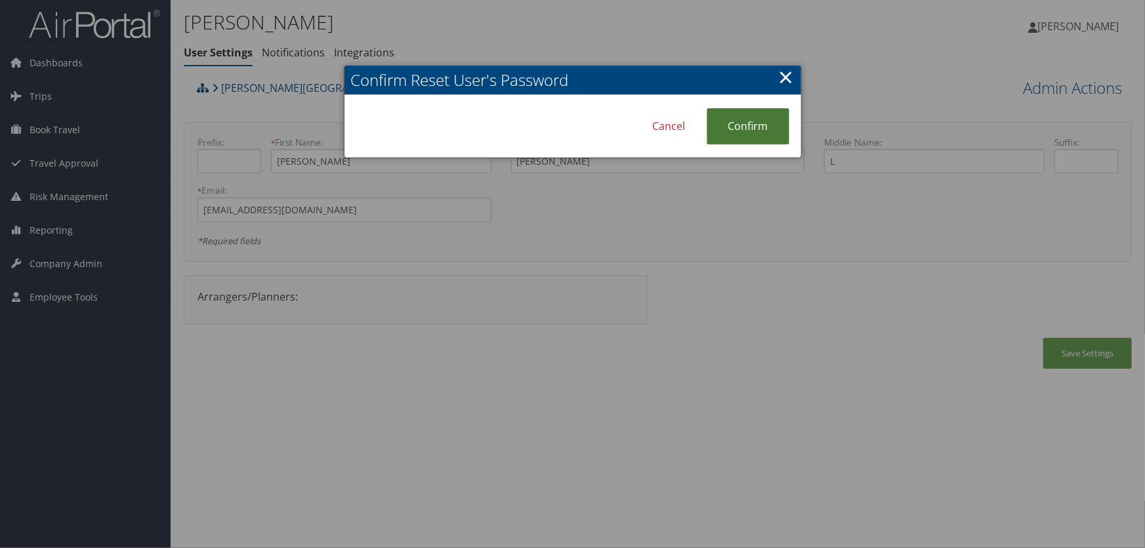
click at [735, 131] on link "Confirm" at bounding box center [747, 126] width 83 height 36
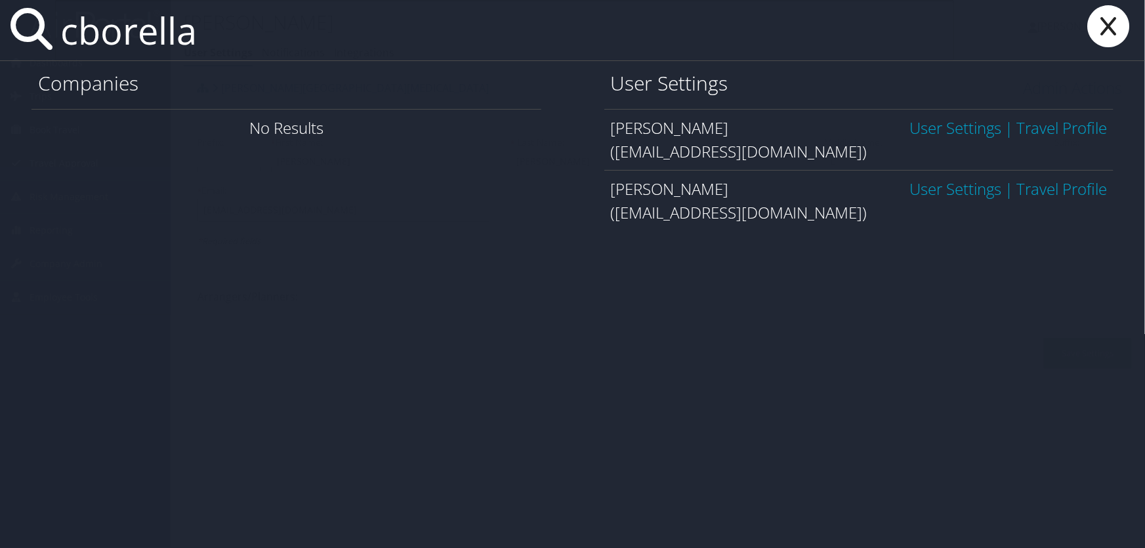
type input "cborella"
click at [937, 127] on link "User Settings" at bounding box center [955, 128] width 92 height 22
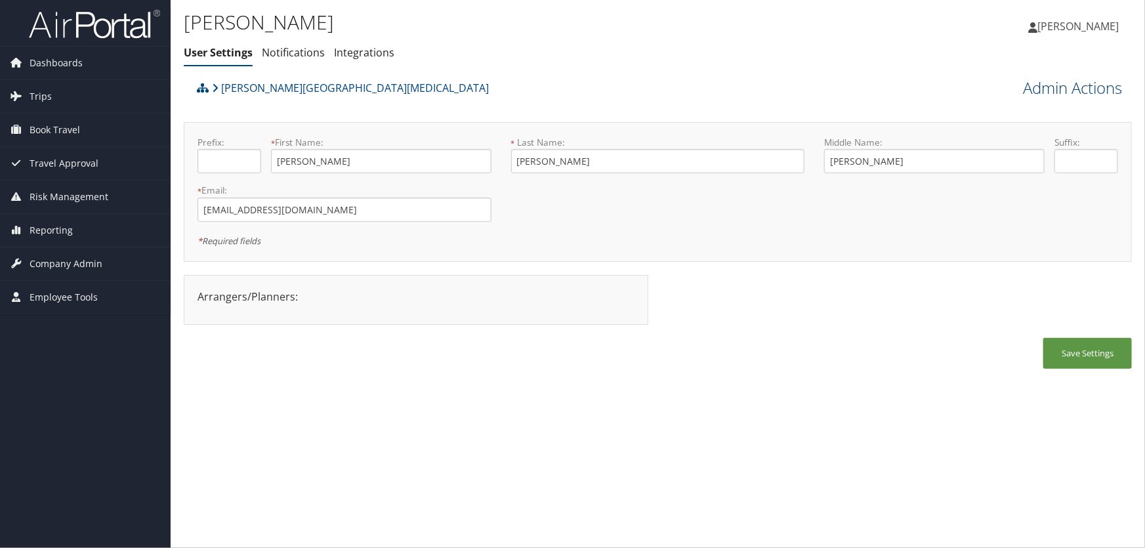
click at [1034, 86] on link "Admin Actions" at bounding box center [1072, 88] width 99 height 22
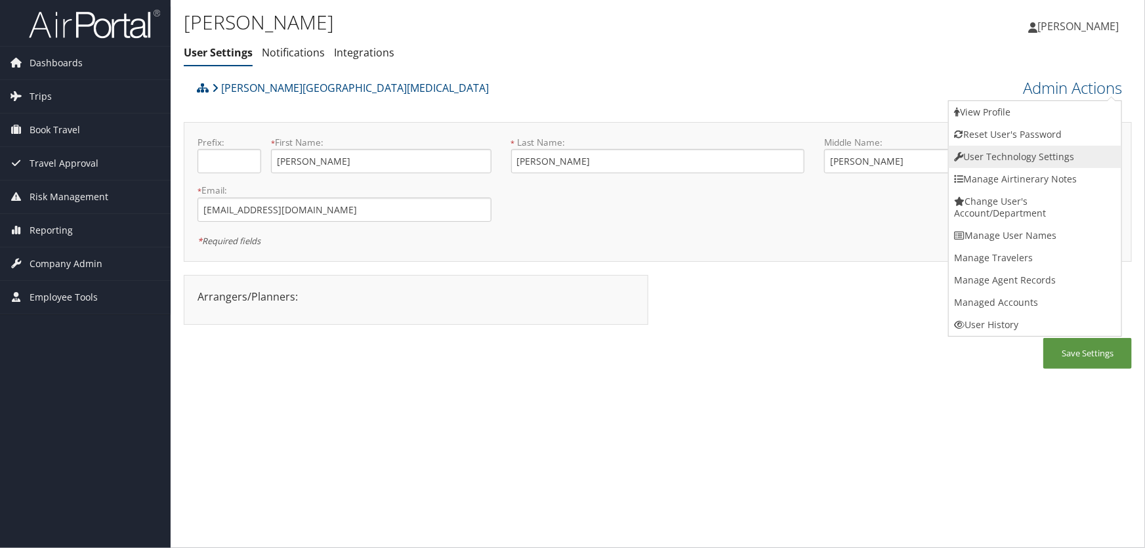
click at [1002, 157] on link "User Technology Settings" at bounding box center [1034, 157] width 172 height 22
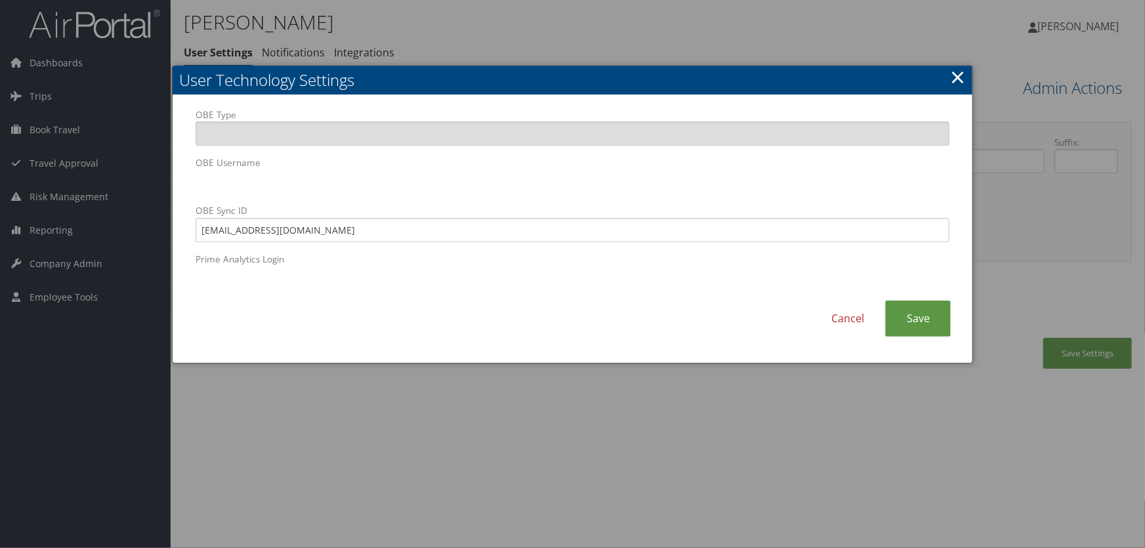
click at [68, 178] on body "Menu Dashboards ► AirPortal 360™ (Manager) AirPortal 360™ (Agent) My Travel Das…" at bounding box center [572, 274] width 1145 height 548
click at [123, 170] on body "Menu Dashboards ► AirPortal 360™ (Manager) AirPortal 360™ (Agent) My Travel Das…" at bounding box center [572, 274] width 1145 height 548
click at [304, 237] on input "cborella@seattlecca.org" at bounding box center [572, 230] width 754 height 24
type input "c"
paste input "[EMAIL_ADDRESS][DOMAIN_NAME]"
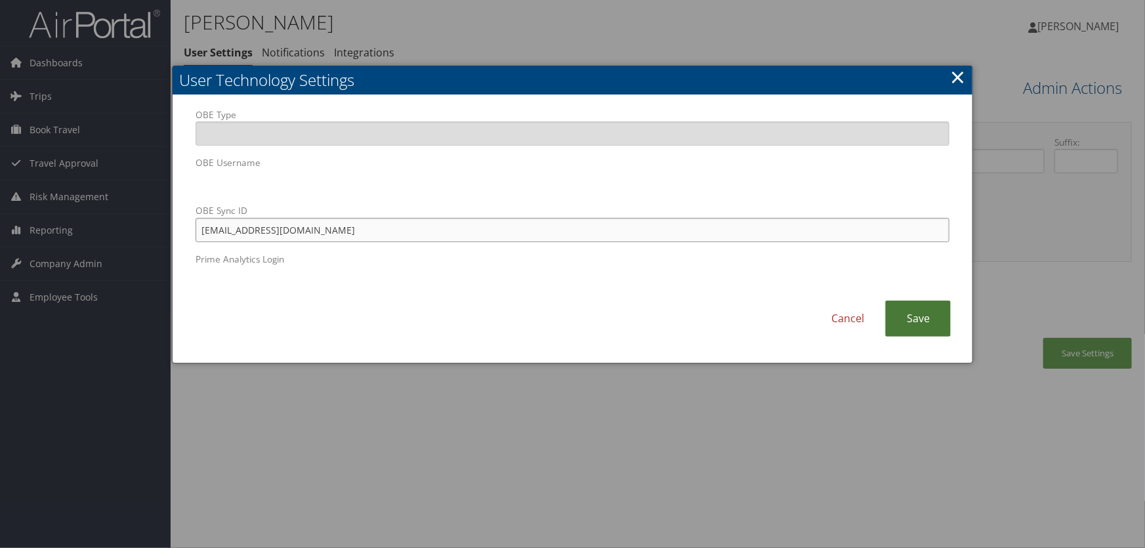
type input "[EMAIL_ADDRESS][DOMAIN_NAME]"
click at [915, 325] on link "Save" at bounding box center [918, 318] width 66 height 36
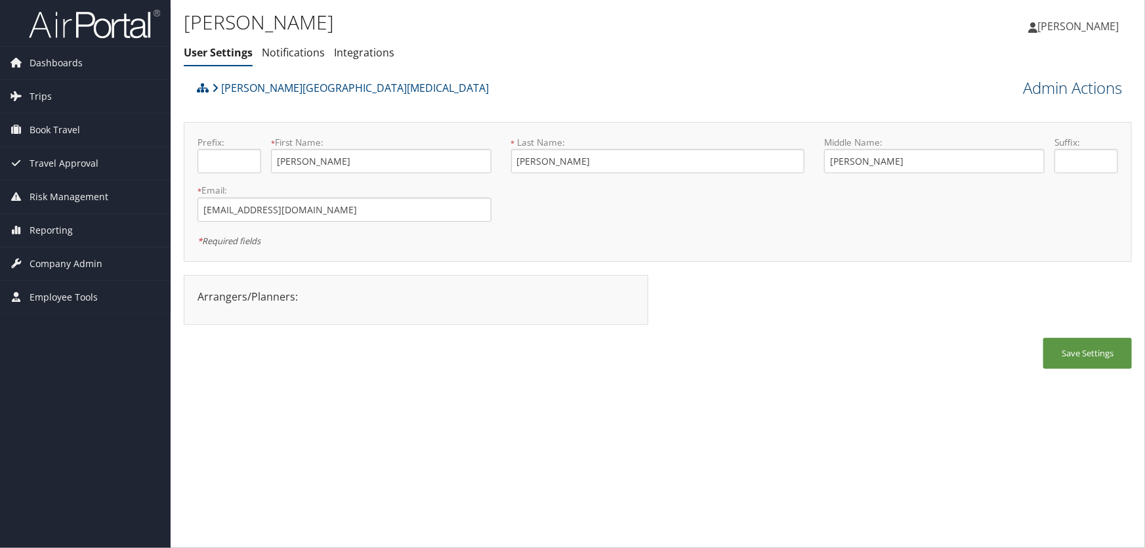
click at [1040, 85] on link "Admin Actions" at bounding box center [1072, 88] width 99 height 22
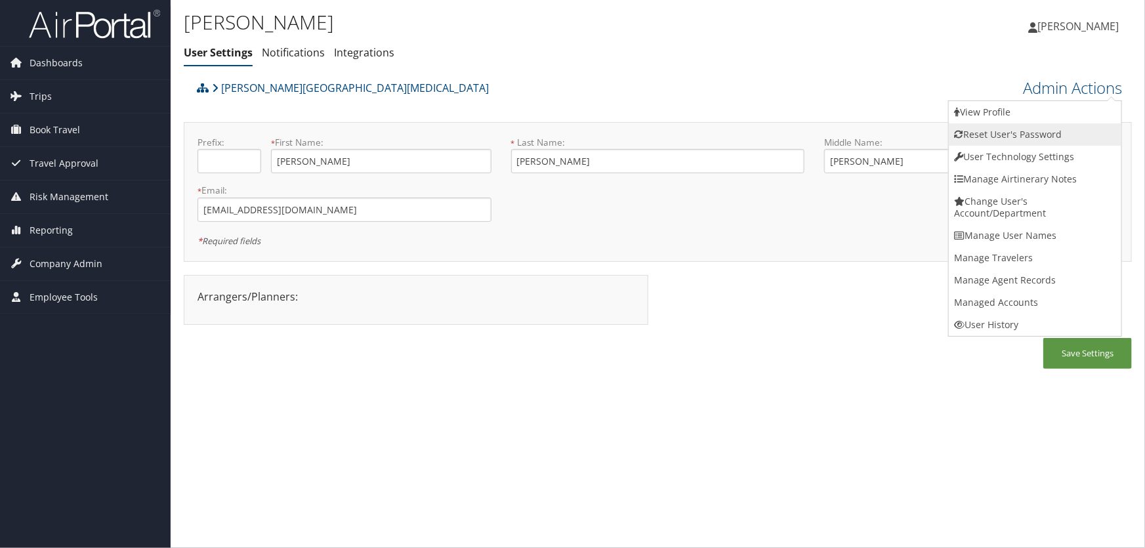
click at [1009, 132] on link "Reset User's Password" at bounding box center [1034, 134] width 172 height 22
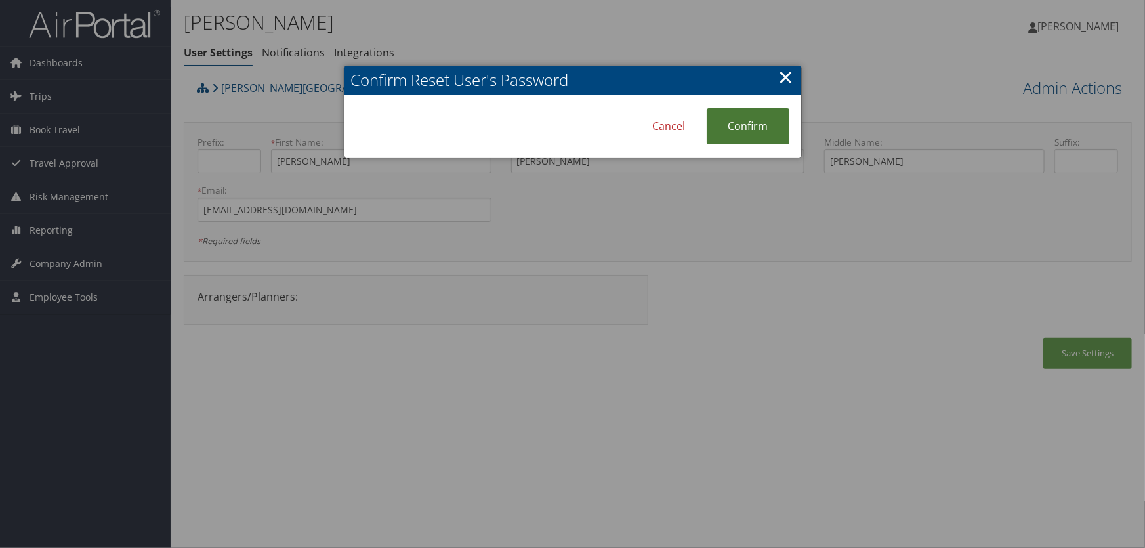
click at [739, 124] on link "Confirm" at bounding box center [747, 126] width 83 height 36
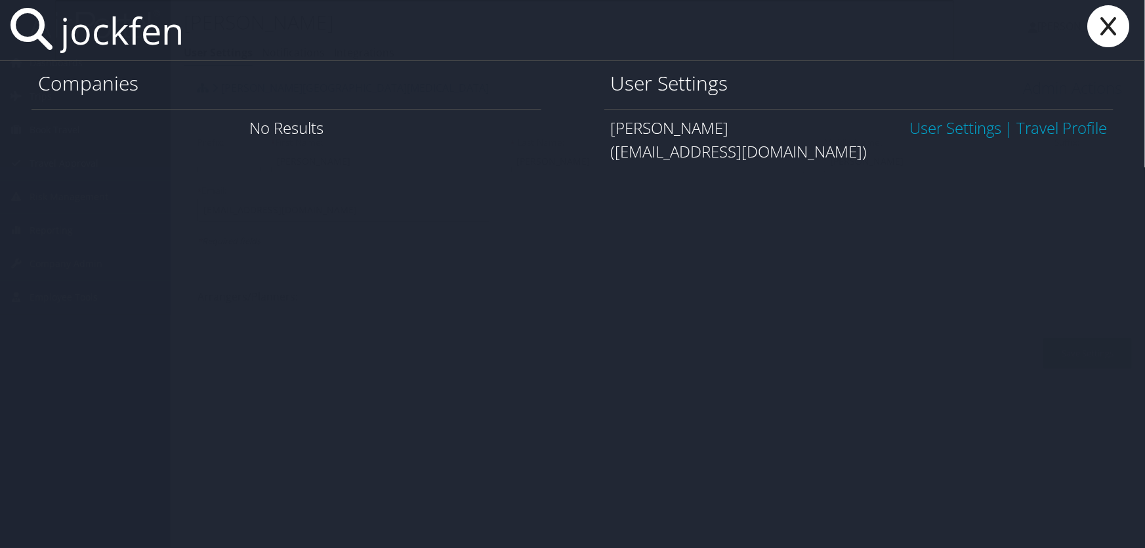
type input "jockfen"
click at [918, 129] on link "User Settings" at bounding box center [955, 128] width 92 height 22
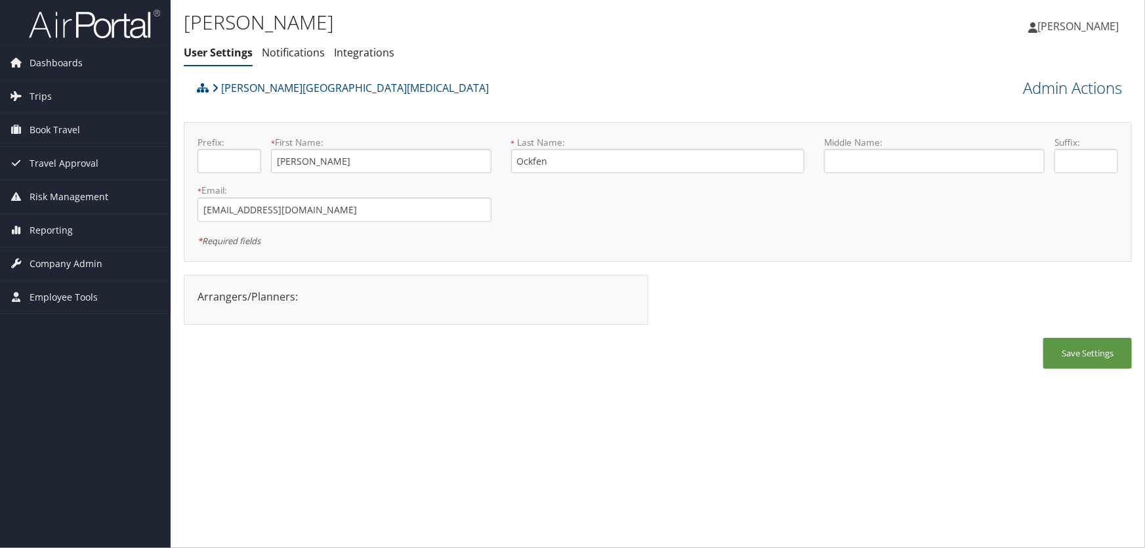
click at [1032, 92] on link "Admin Actions" at bounding box center [1072, 88] width 99 height 22
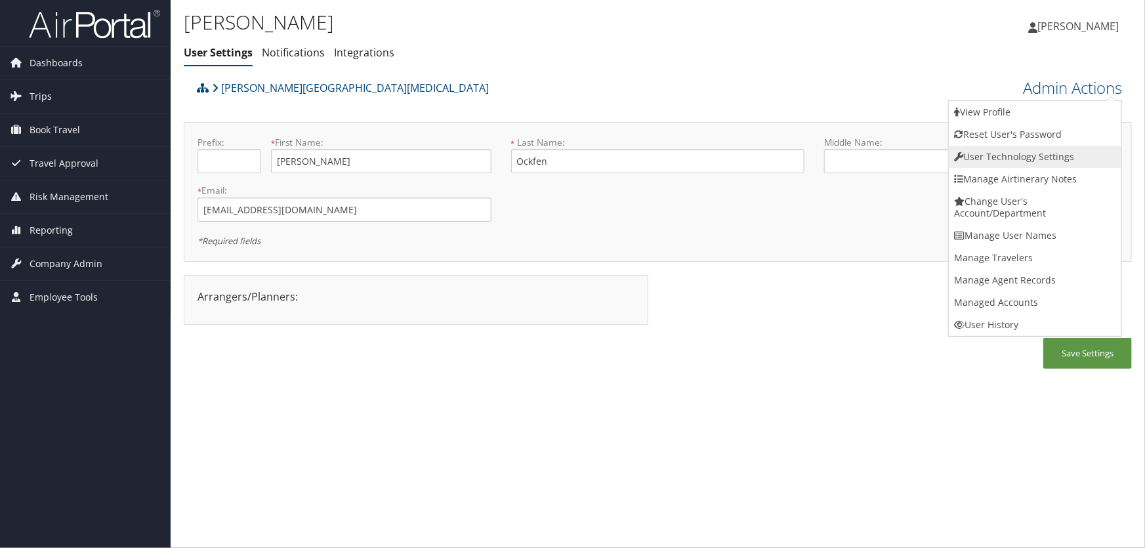
click at [1000, 157] on link "User Technology Settings" at bounding box center [1034, 157] width 172 height 22
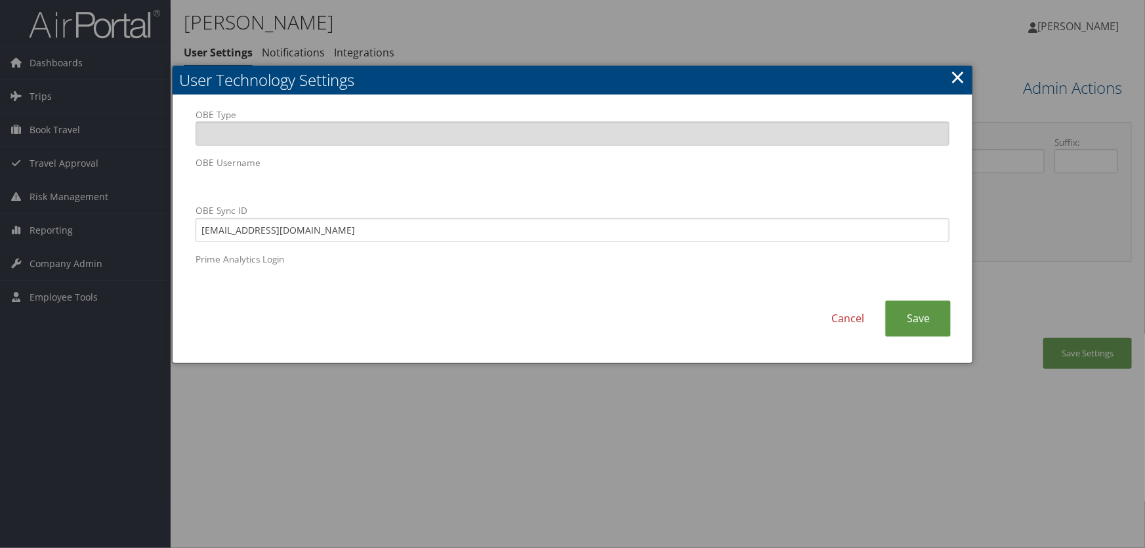
drag, startPoint x: 954, startPoint y: 66, endPoint x: 954, endPoint y: 81, distance: 14.4
click at [954, 69] on link "×" at bounding box center [957, 77] width 15 height 26
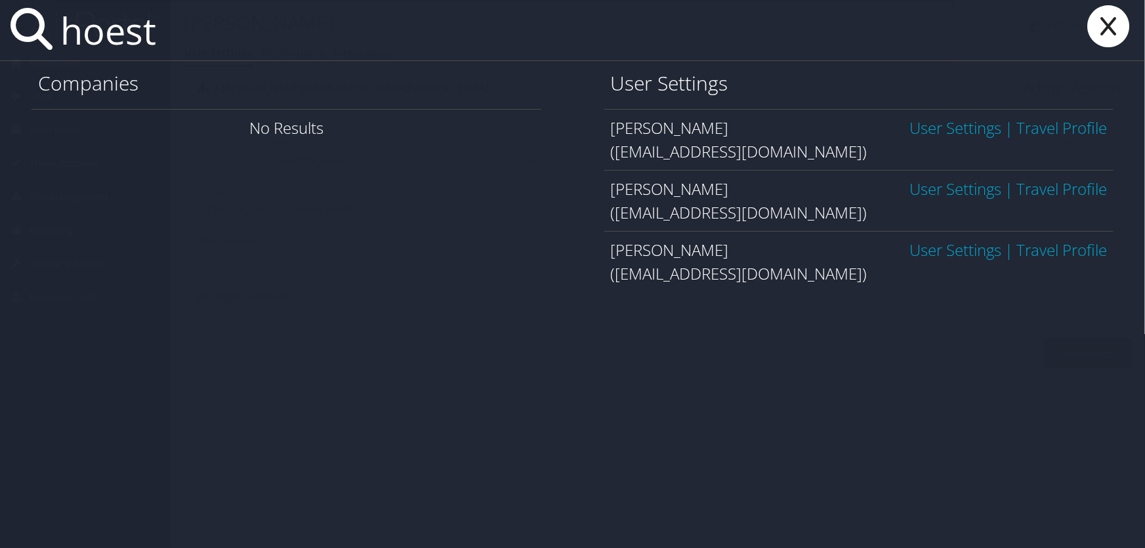
type input "hoest"
click at [912, 185] on link "User Settings" at bounding box center [955, 189] width 92 height 22
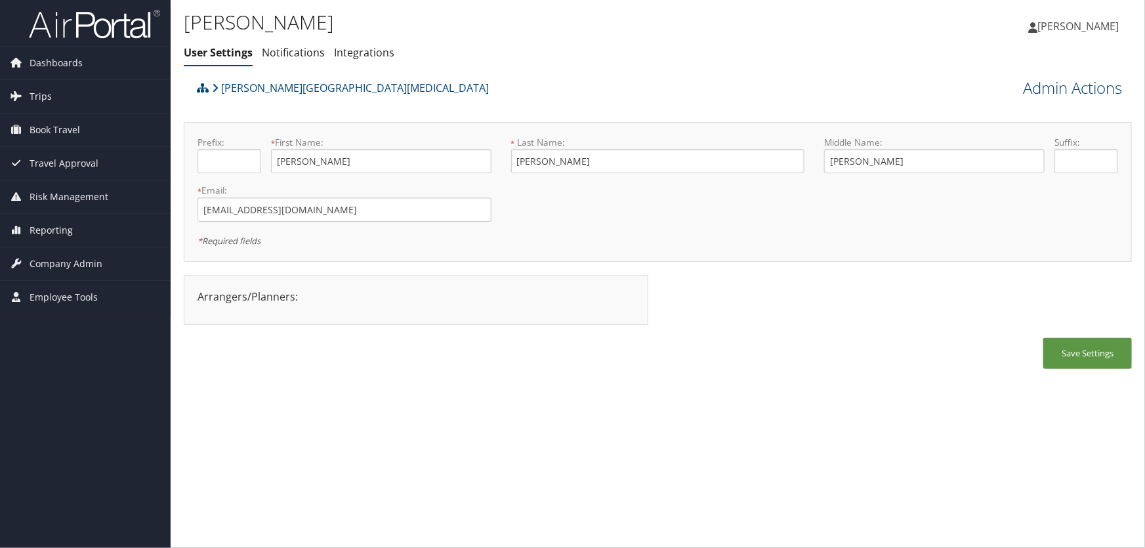
click at [1043, 89] on link "Admin Actions" at bounding box center [1072, 88] width 99 height 22
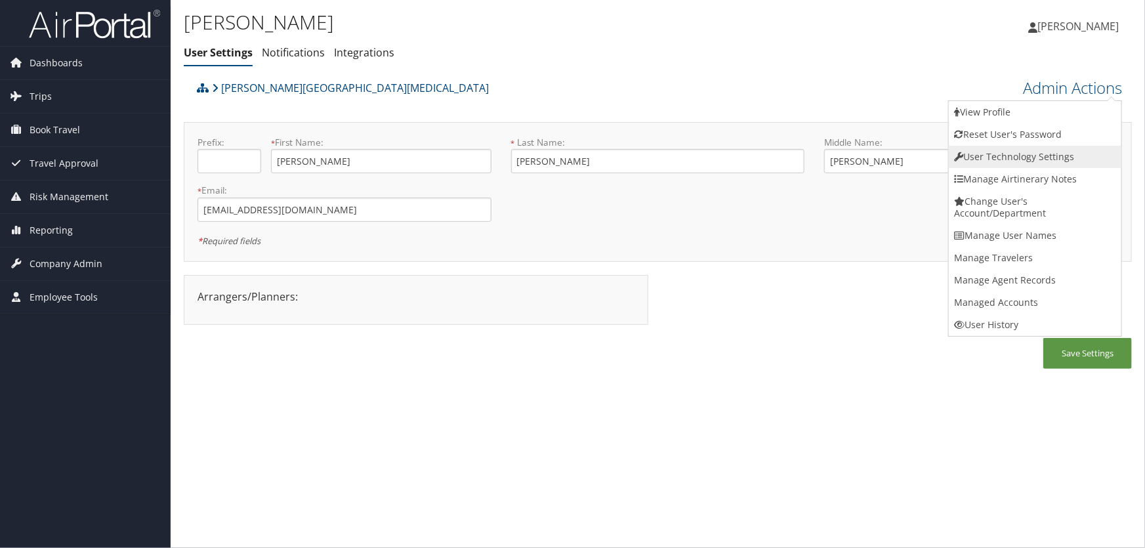
click at [1001, 157] on link "User Technology Settings" at bounding box center [1034, 157] width 172 height 22
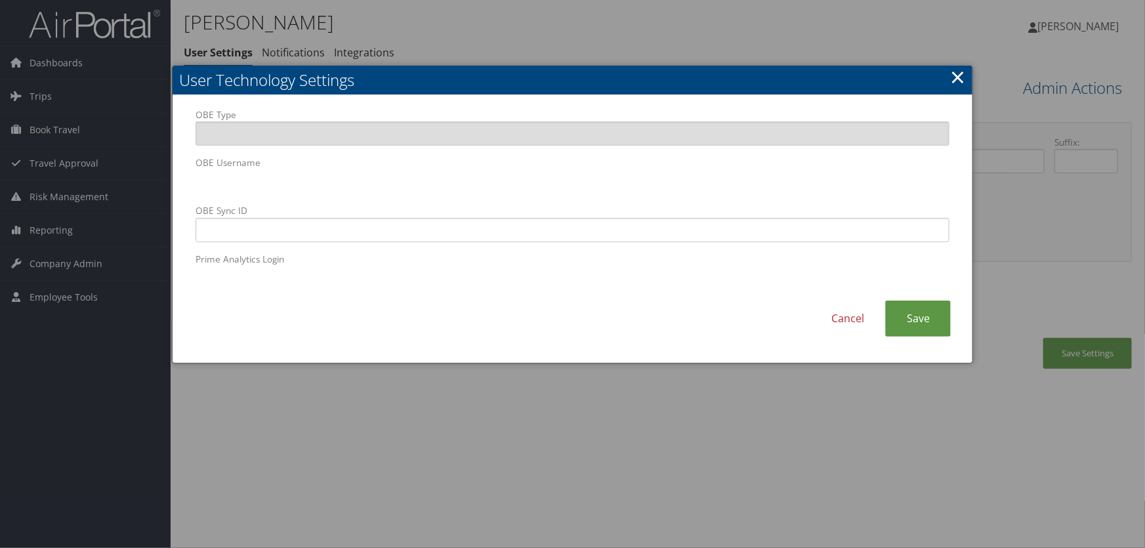
click at [4, 179] on body "Menu Dashboards ► AirPortal 360™ (Manager) AirPortal 360™ (Agent) My Travel Das…" at bounding box center [572, 274] width 1145 height 548
click at [127, 177] on body "Menu Dashboards ► AirPortal 360™ (Manager) AirPortal 360™ (Agent) My Travel Das…" at bounding box center [572, 274] width 1145 height 548
click at [211, 237] on input "OBE Sync ID" at bounding box center [572, 230] width 754 height 24
paste input "hoestriech@fredhutch.org"
type input "hoestriech@fredhutch.org"
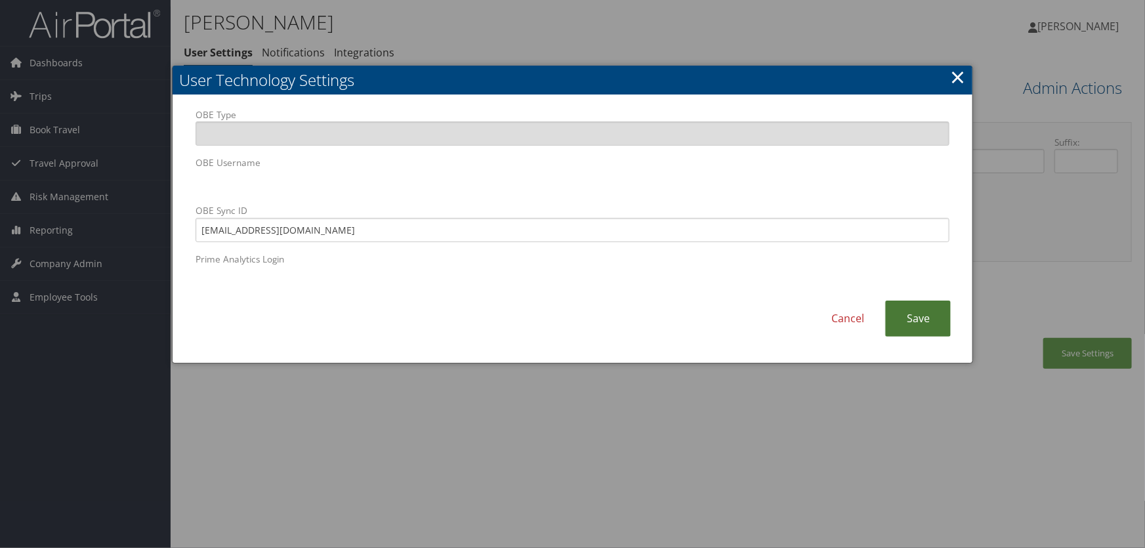
click at [912, 314] on link "Save" at bounding box center [918, 318] width 66 height 36
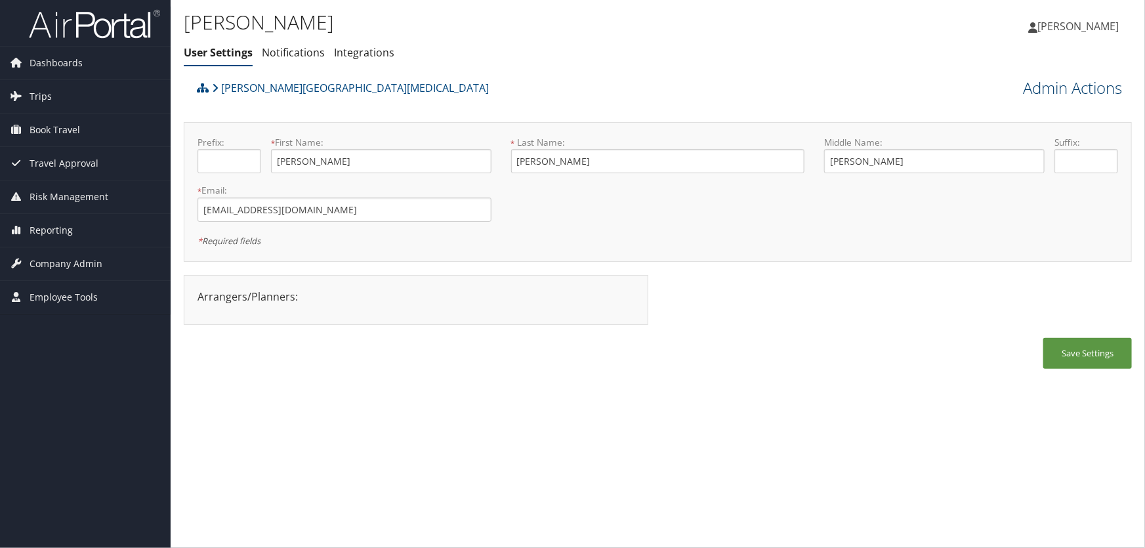
click at [1076, 86] on link "Admin Actions" at bounding box center [1072, 88] width 99 height 22
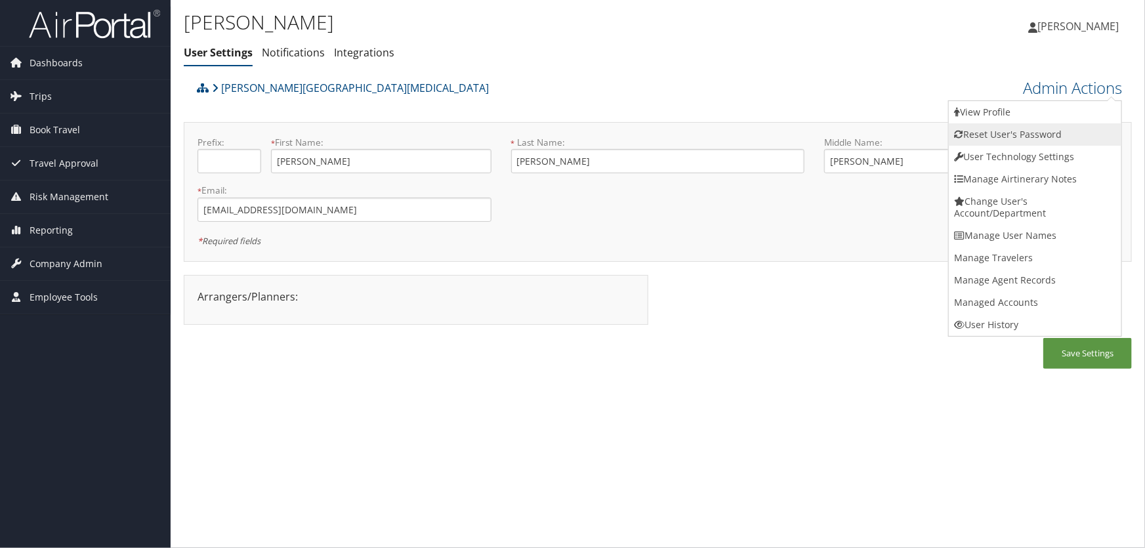
click at [990, 134] on link "Reset User's Password" at bounding box center [1034, 134] width 172 height 22
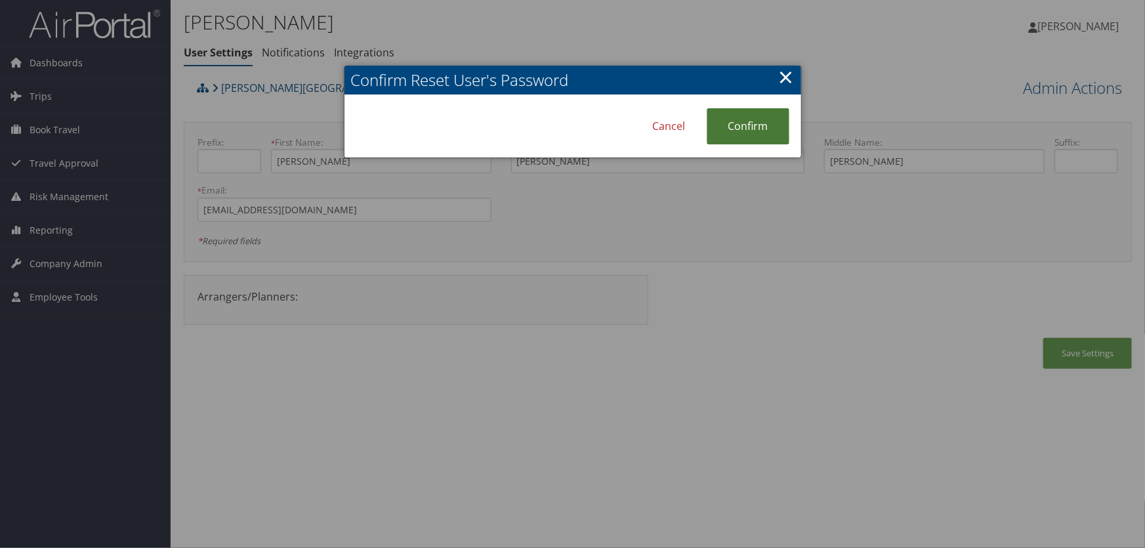
click at [735, 124] on link "Confirm" at bounding box center [747, 126] width 83 height 36
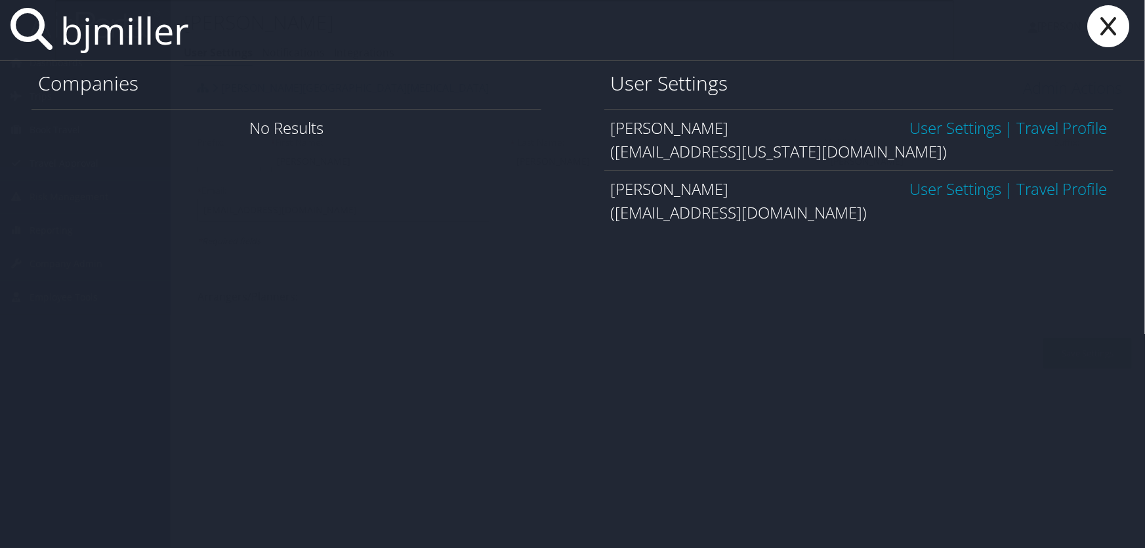
type input "bjmiller"
click at [930, 191] on link "User Settings" at bounding box center [955, 189] width 92 height 22
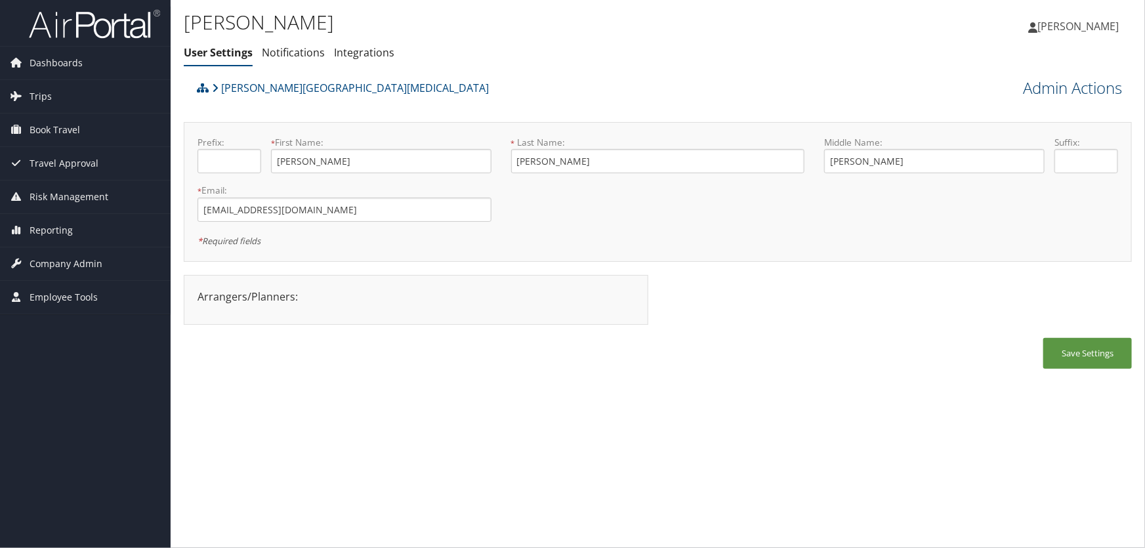
click at [1030, 86] on link "Admin Actions" at bounding box center [1072, 88] width 99 height 22
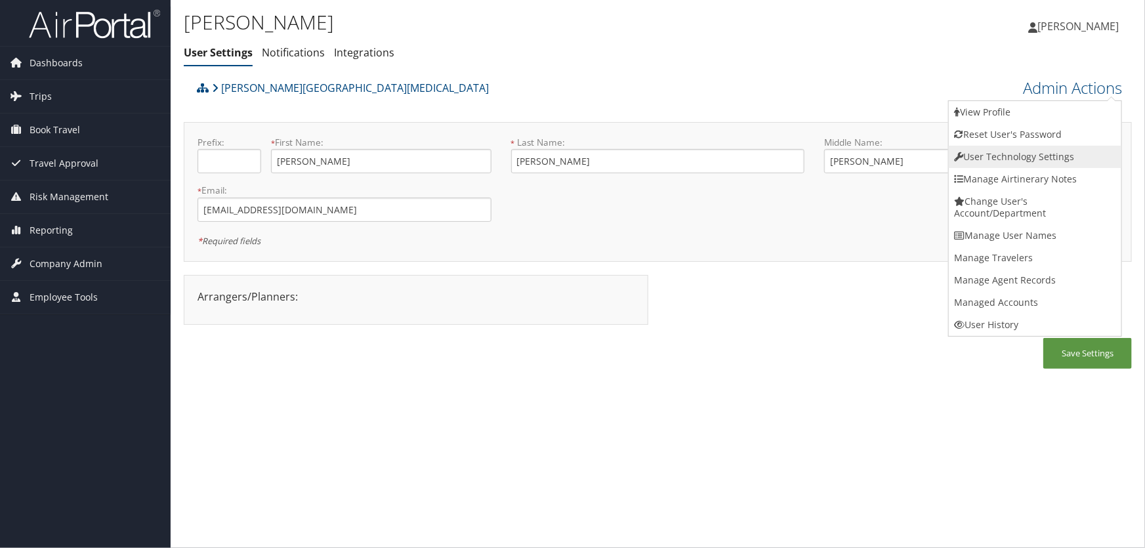
click at [994, 161] on link "User Technology Settings" at bounding box center [1034, 157] width 172 height 22
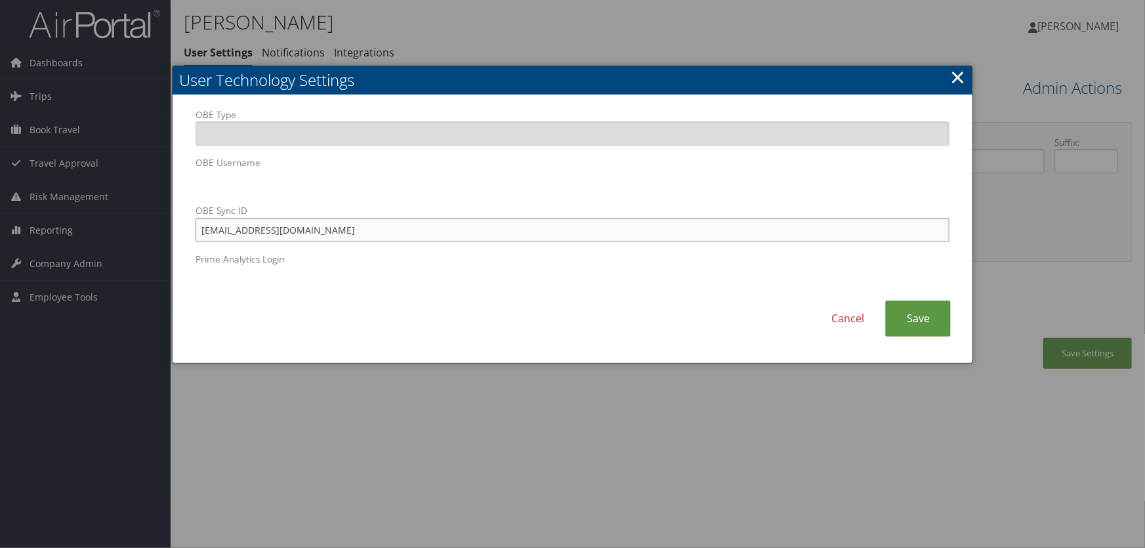
click at [410, 232] on input "[EMAIL_ADDRESS][DOMAIN_NAME]" at bounding box center [572, 230] width 754 height 24
type input "[EMAIL_ADDRESS][DOMAIN_NAME]"
click at [913, 321] on link "Save" at bounding box center [918, 318] width 66 height 36
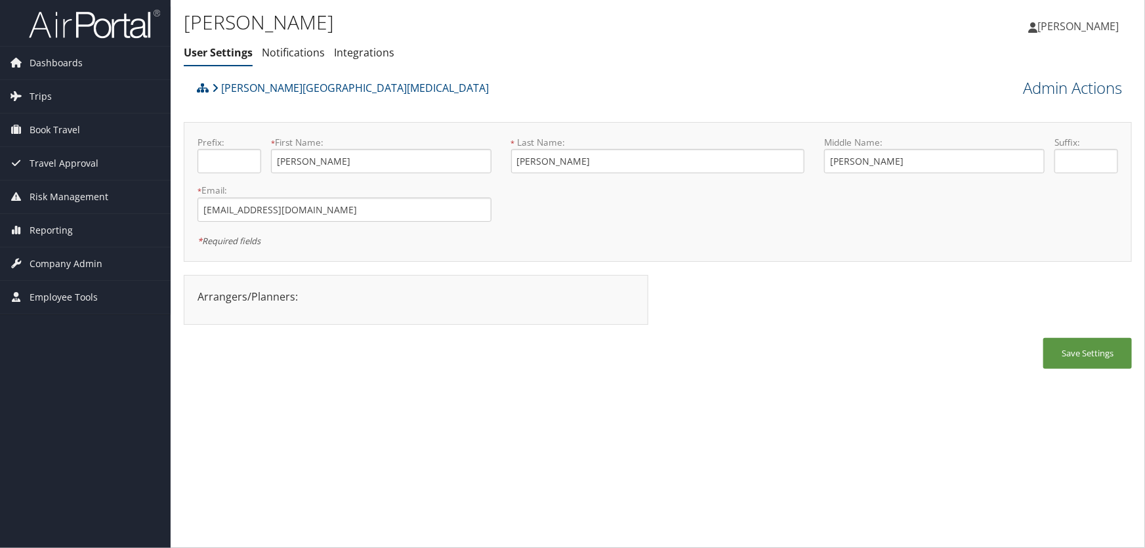
click at [1049, 85] on link "Admin Actions" at bounding box center [1072, 88] width 99 height 22
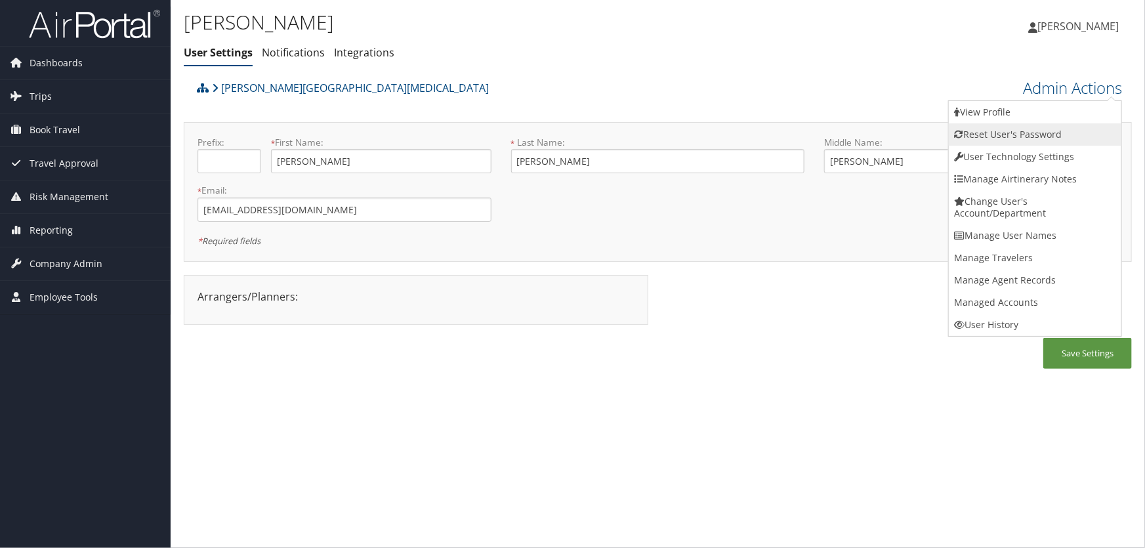
click at [1006, 134] on link "Reset User's Password" at bounding box center [1034, 134] width 172 height 22
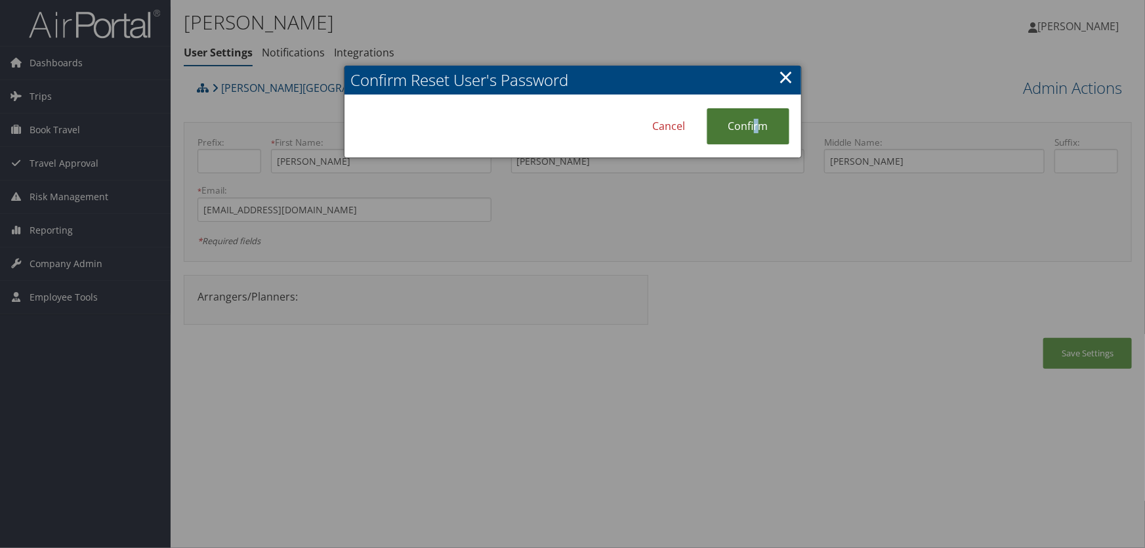
click at [756, 123] on link "Confirm" at bounding box center [747, 126] width 83 height 36
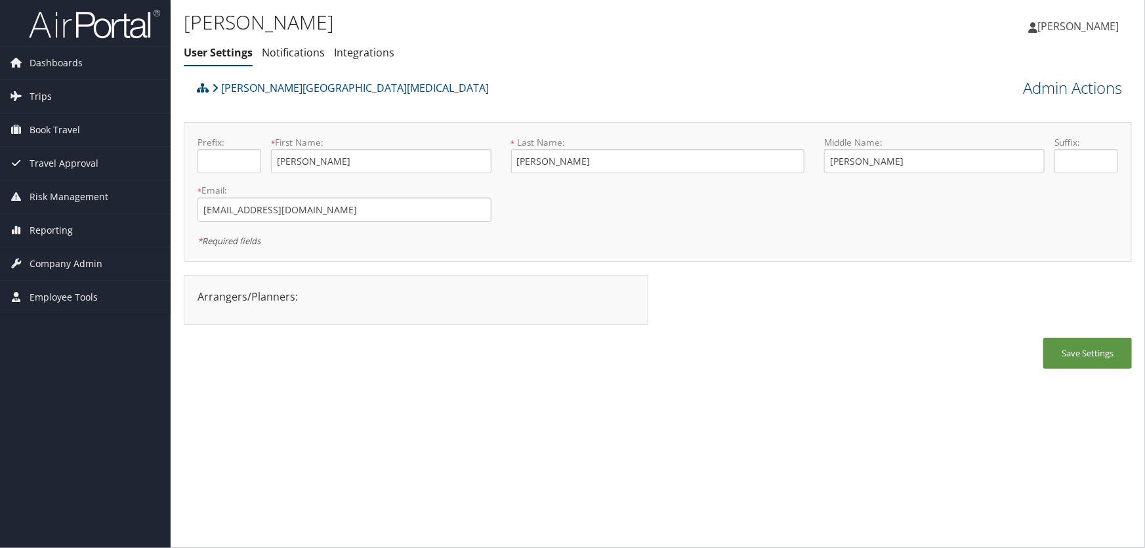
click at [1066, 80] on link "Admin Actions" at bounding box center [1072, 88] width 99 height 22
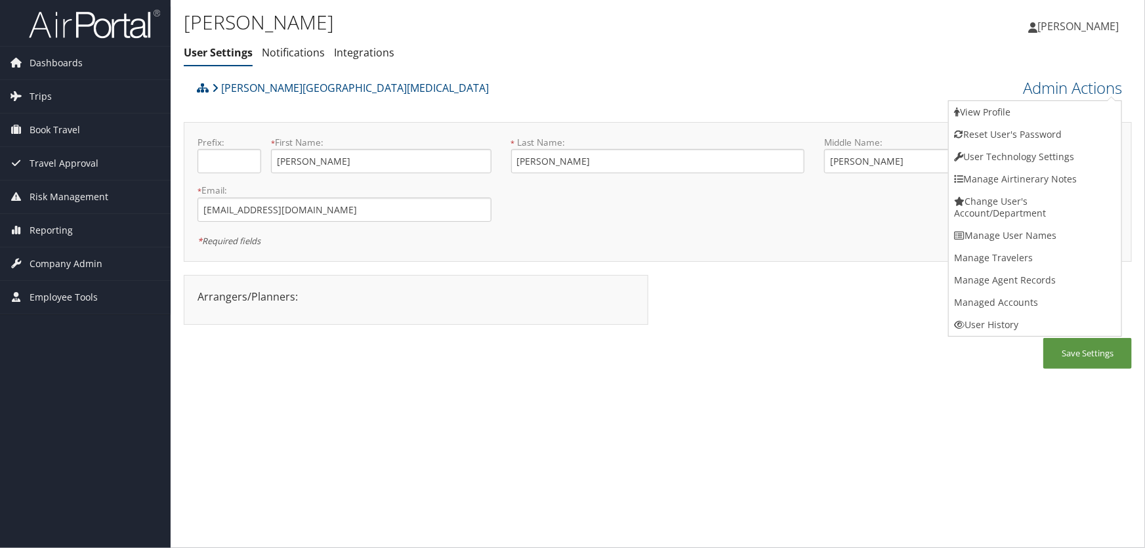
click at [577, 95] on div "Fred Hutchinson Cancer Center" at bounding box center [538, 92] width 691 height 35
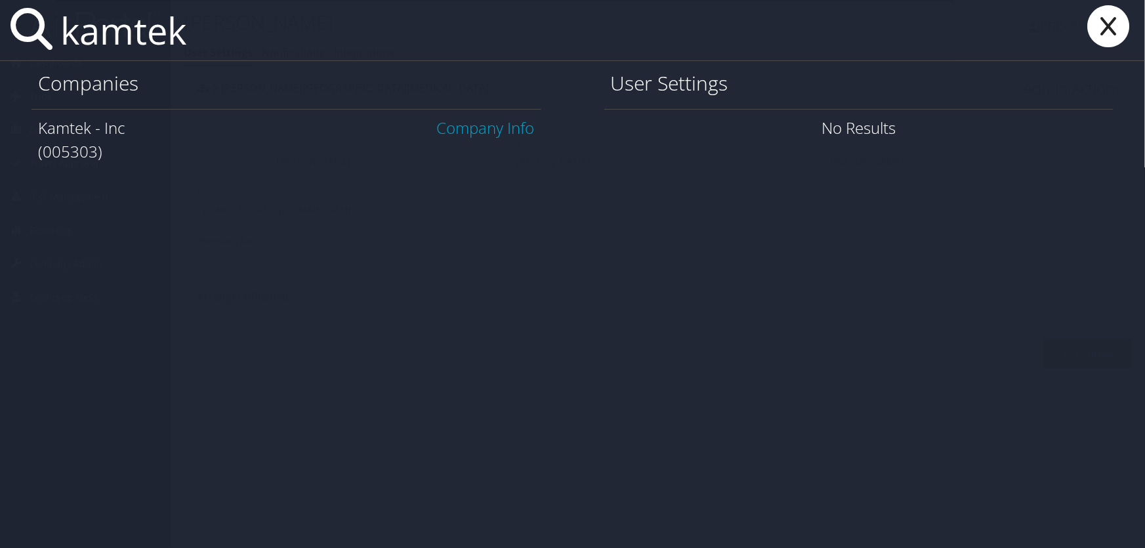
type input "kamtek"
click at [487, 135] on link "Company Info" at bounding box center [486, 128] width 98 height 22
